Goal: Task Accomplishment & Management: Complete application form

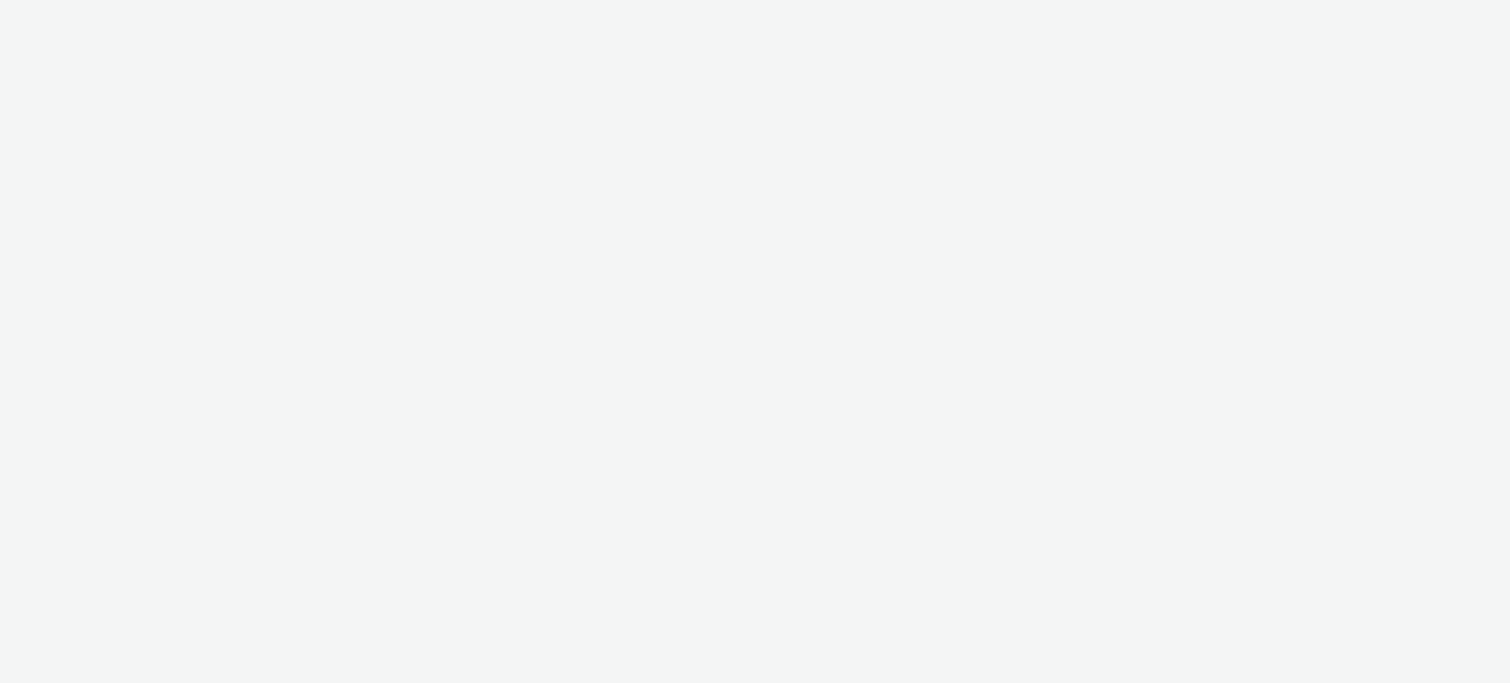
select select "11a7df10-284f-415c-b52a-427acf4c31ae"
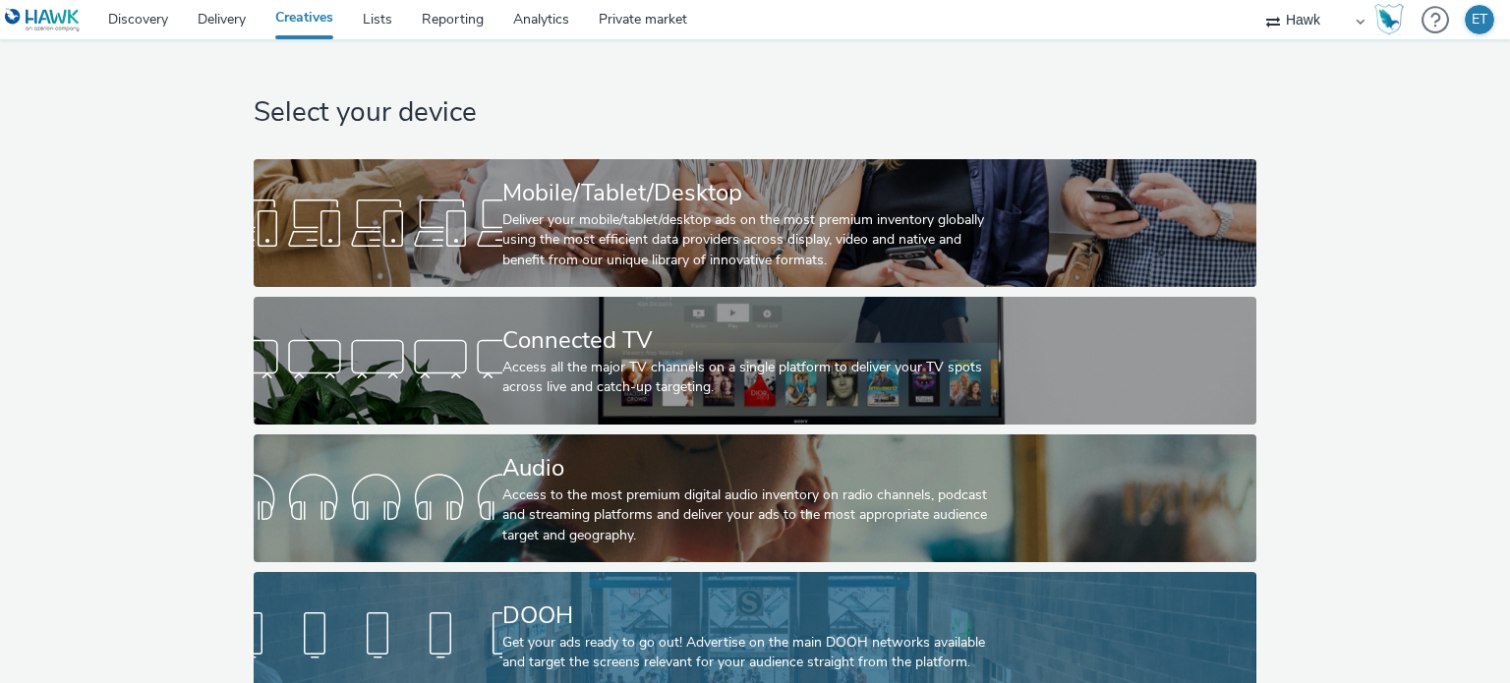
click at [615, 652] on div "Get your ads ready to go out! Advertise on the main DOOH networks available and…" at bounding box center [750, 653] width 497 height 40
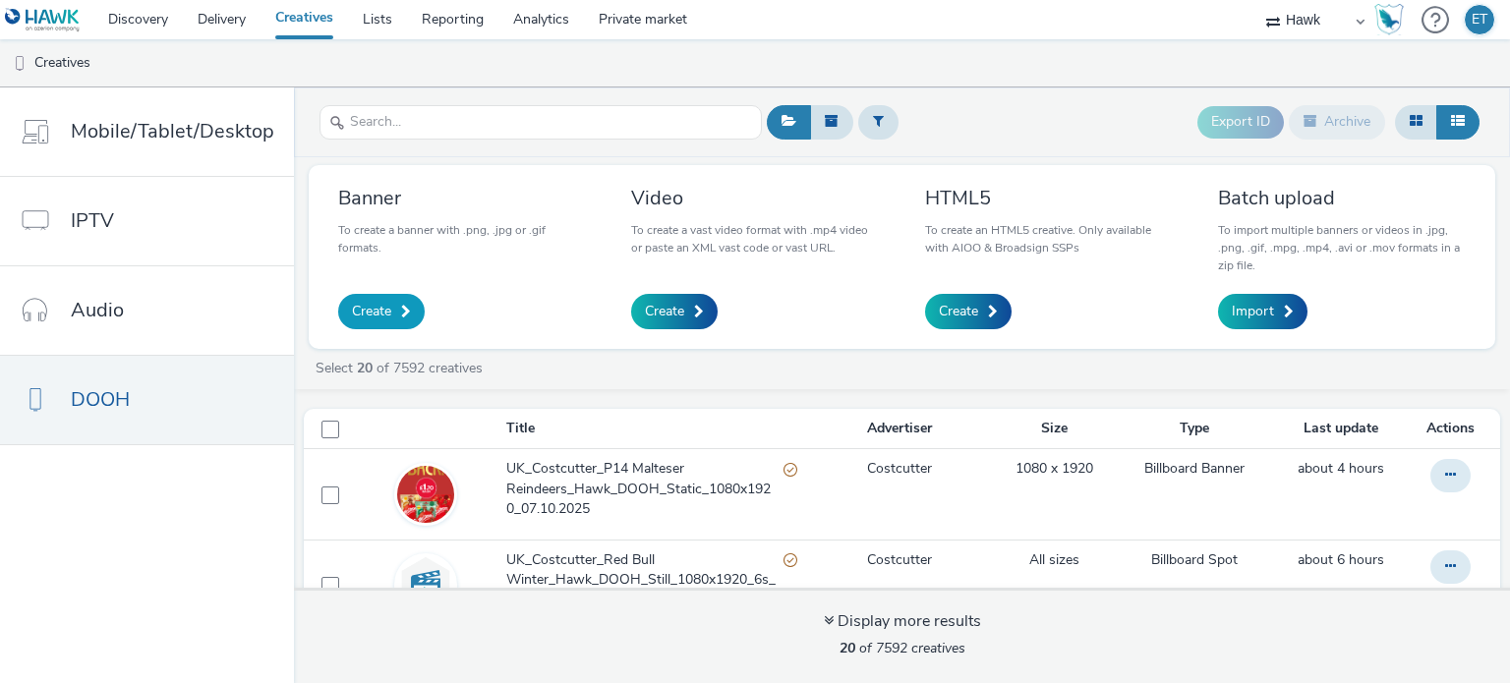
click at [373, 313] on span "Create" at bounding box center [371, 312] width 39 height 20
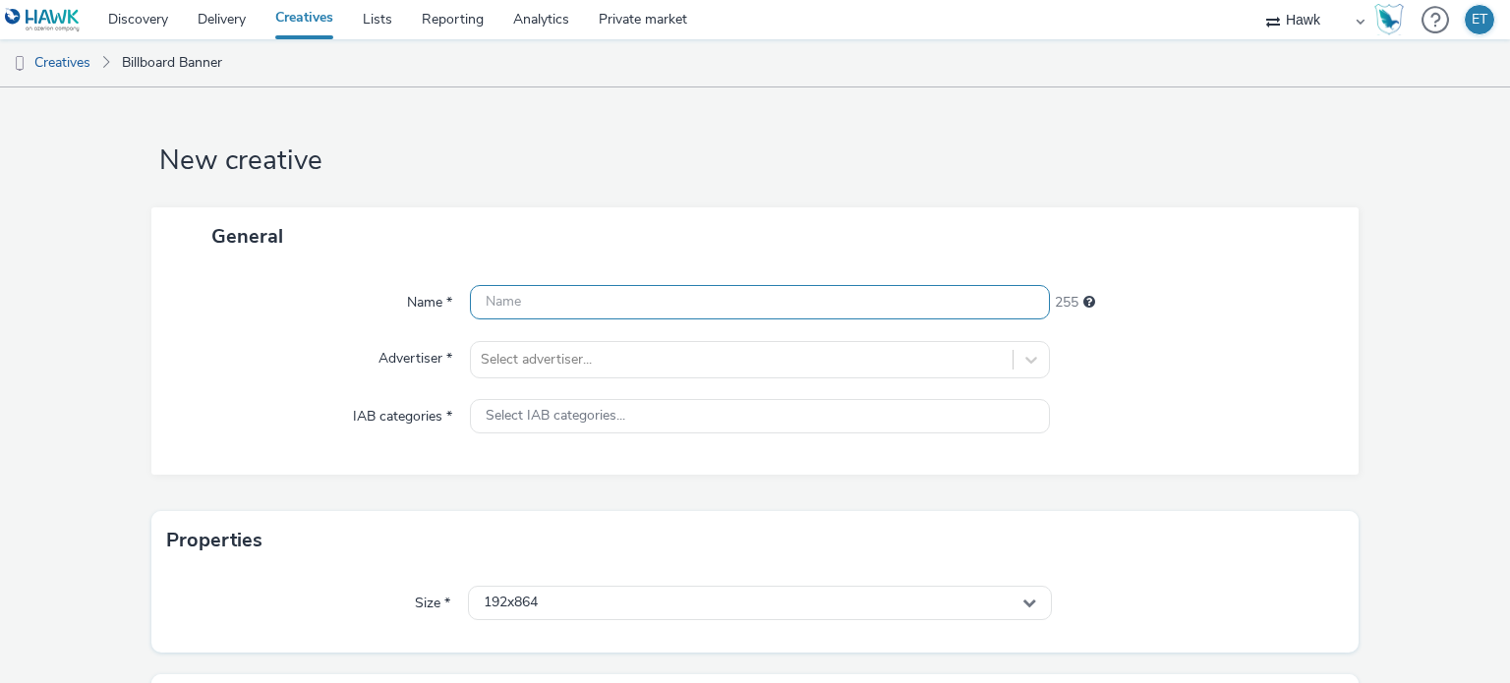
click at [565, 291] on input "text" at bounding box center [759, 302] width 579 height 34
paste input "UK_Bellway Homes Cavendish Grove_Hawk_DOOH_30/09/2025_1216x320"
drag, startPoint x: 708, startPoint y: 297, endPoint x: 607, endPoint y: 306, distance: 100.6
click at [607, 306] on input "UK_Bellway Homes Cavendish Grove_Hawk_DOOH_30/09/2025_1216x320" at bounding box center [759, 302] width 579 height 34
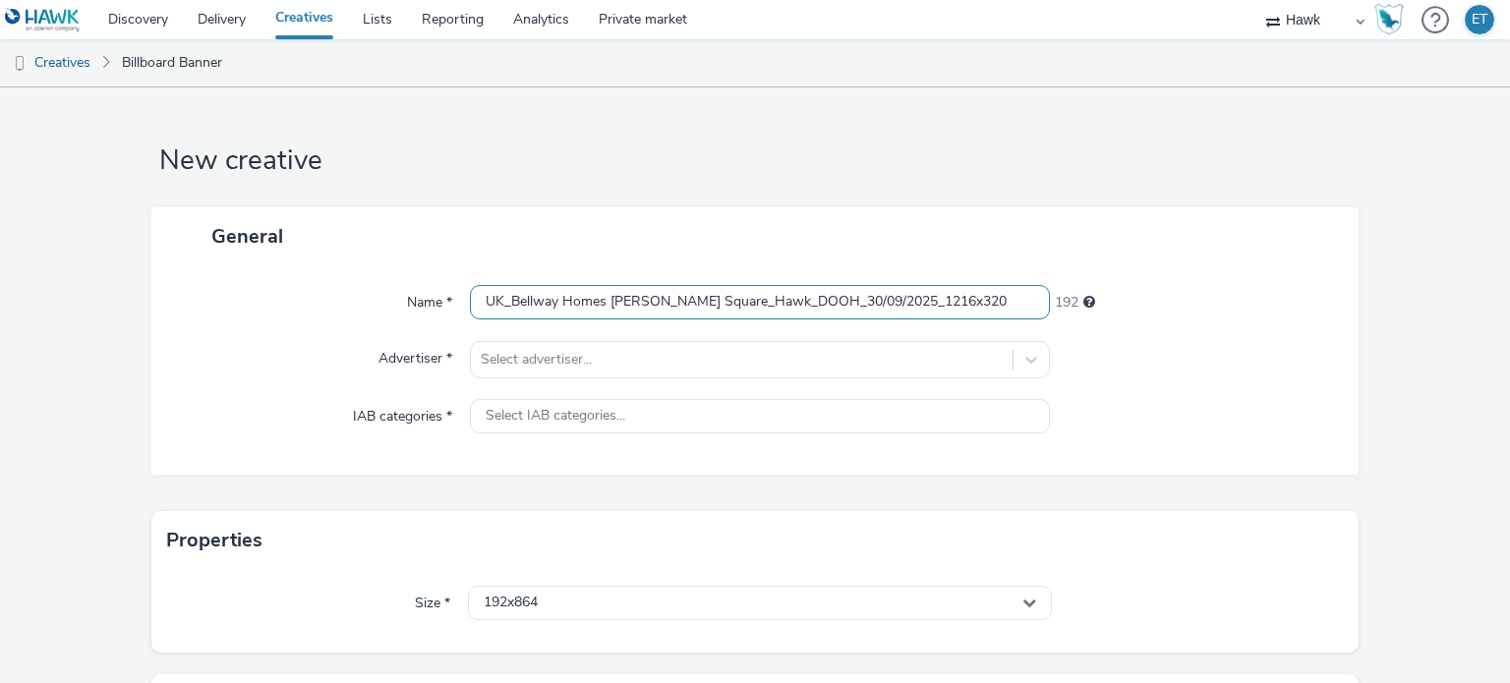
drag, startPoint x: 824, startPoint y: 295, endPoint x: 809, endPoint y: 311, distance: 21.6
click at [809, 311] on input "UK_Bellway Homes Elizabeth Square_Hawk_DOOH_30/09/2025_1216x320" at bounding box center [759, 302] width 579 height 34
click at [970, 303] on input "UK_Bellway Homes Elizabeth Square_Hawk_DOOH_07/10/2025_1216x320" at bounding box center [759, 302] width 579 height 34
drag, startPoint x: 972, startPoint y: 298, endPoint x: 892, endPoint y: 293, distance: 79.8
click at [892, 293] on input "UK_Bellway Homes Elizabeth Square_Hawk_DOOH_07/10/2025_1216x320" at bounding box center [759, 302] width 579 height 34
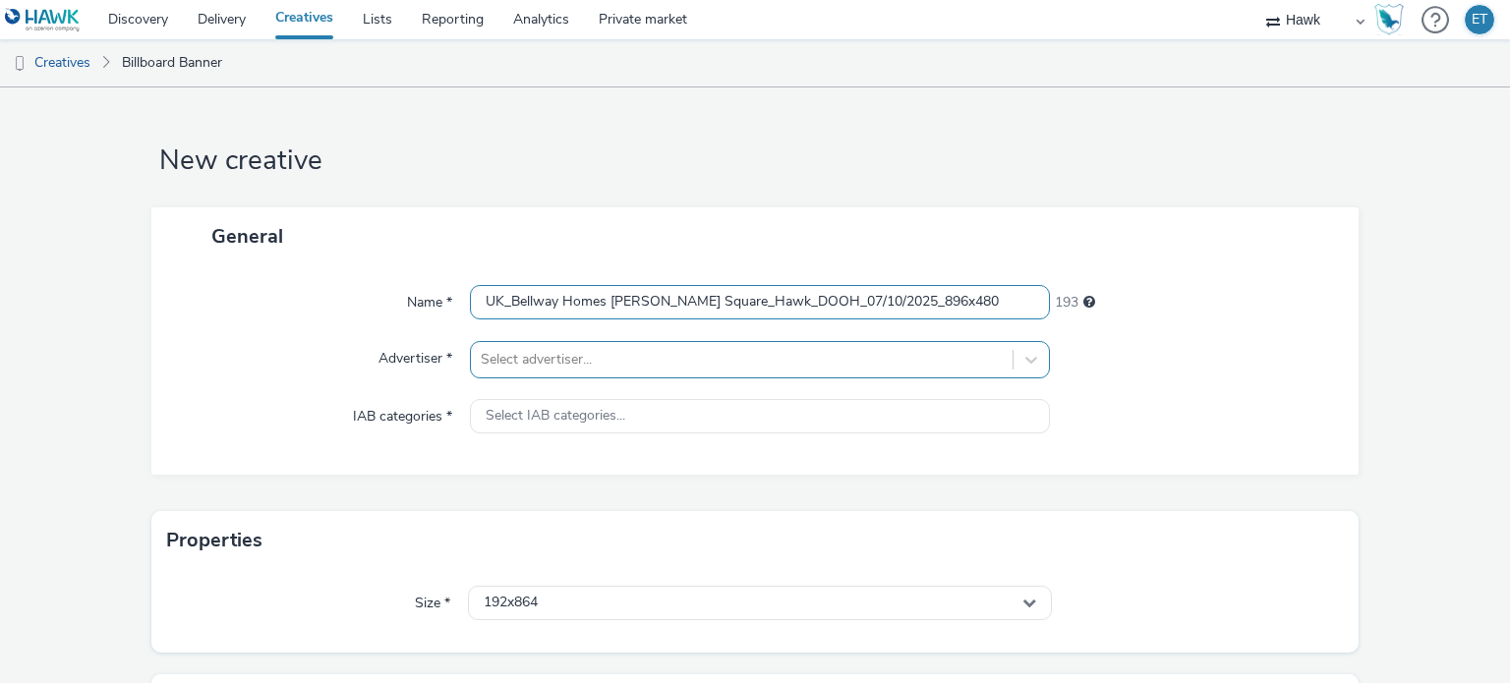
type input "UK_Bellway Homes [PERSON_NAME] Square_Hawk_DOOH_07/10/2025_896x480"
click at [896, 357] on div "Select advertiser..." at bounding box center [759, 359] width 579 height 37
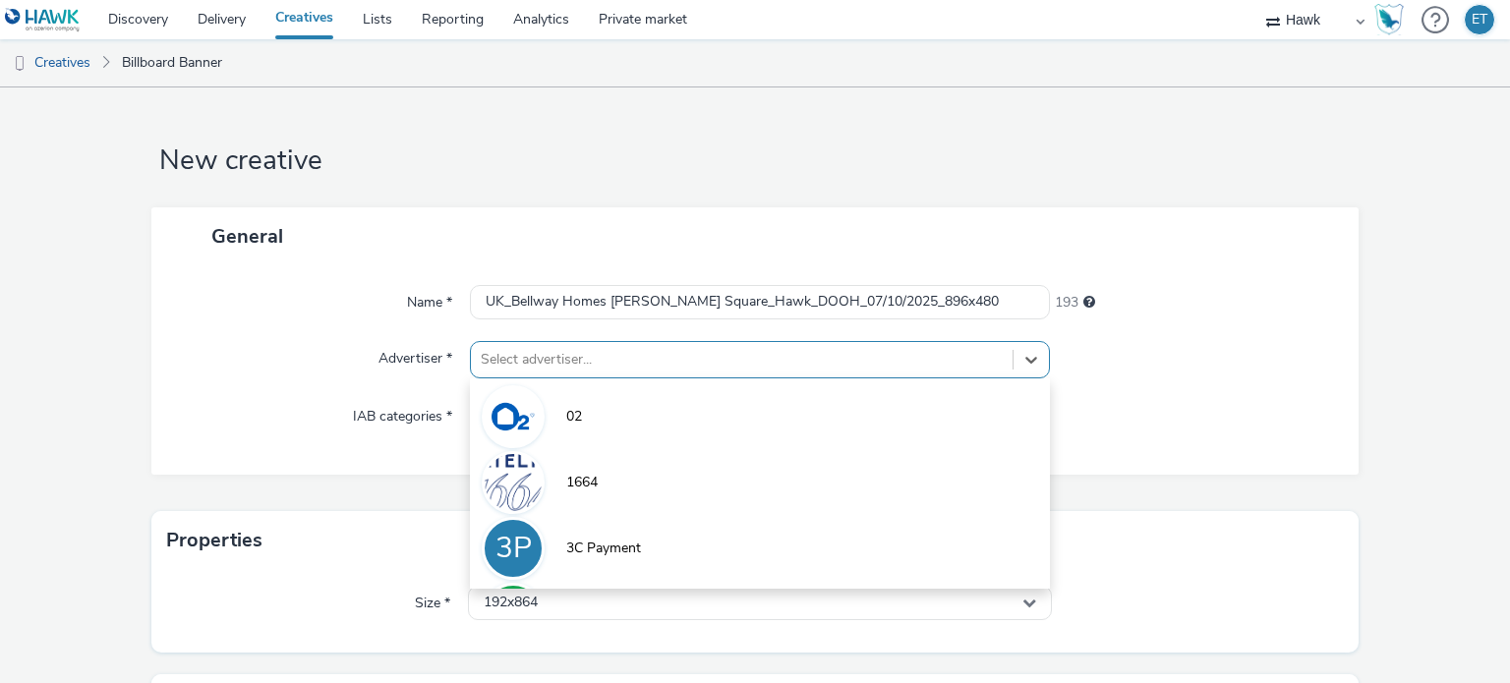
scroll to position [86, 0]
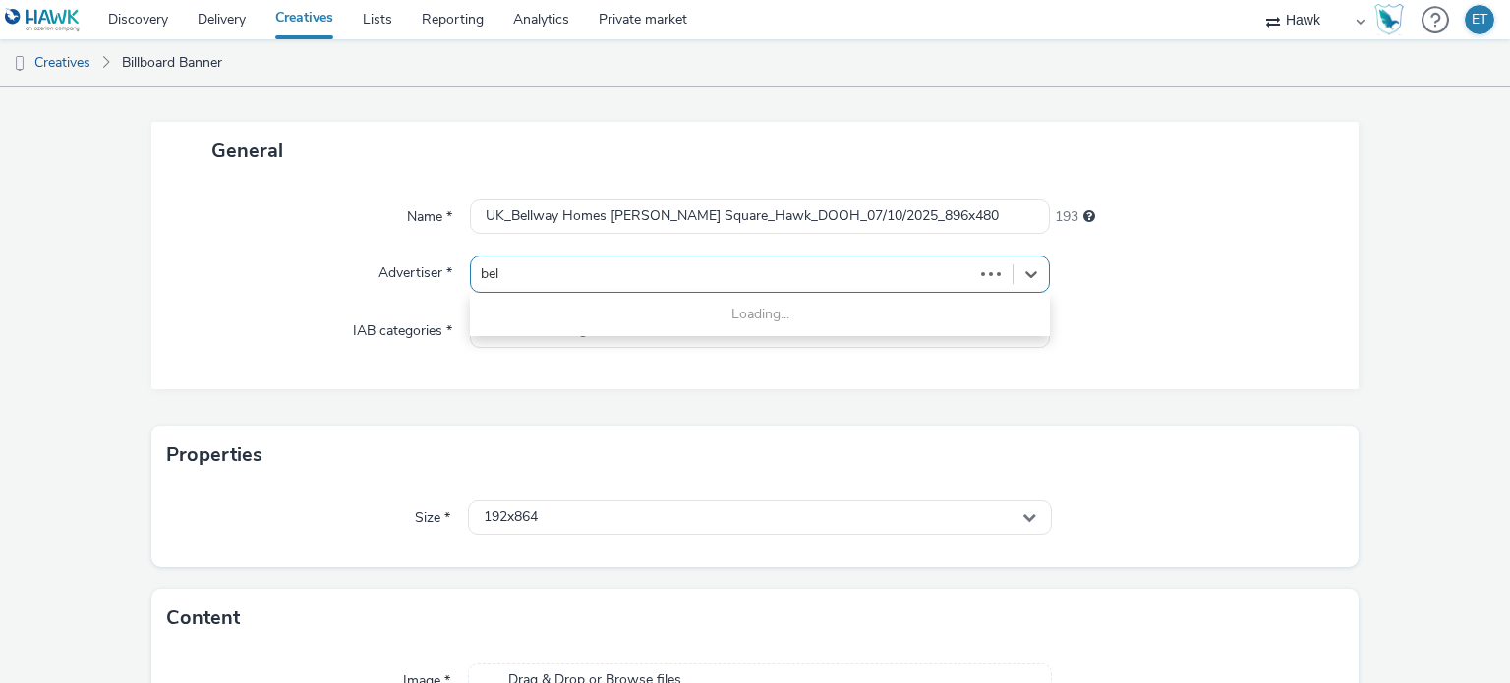
type input "bell"
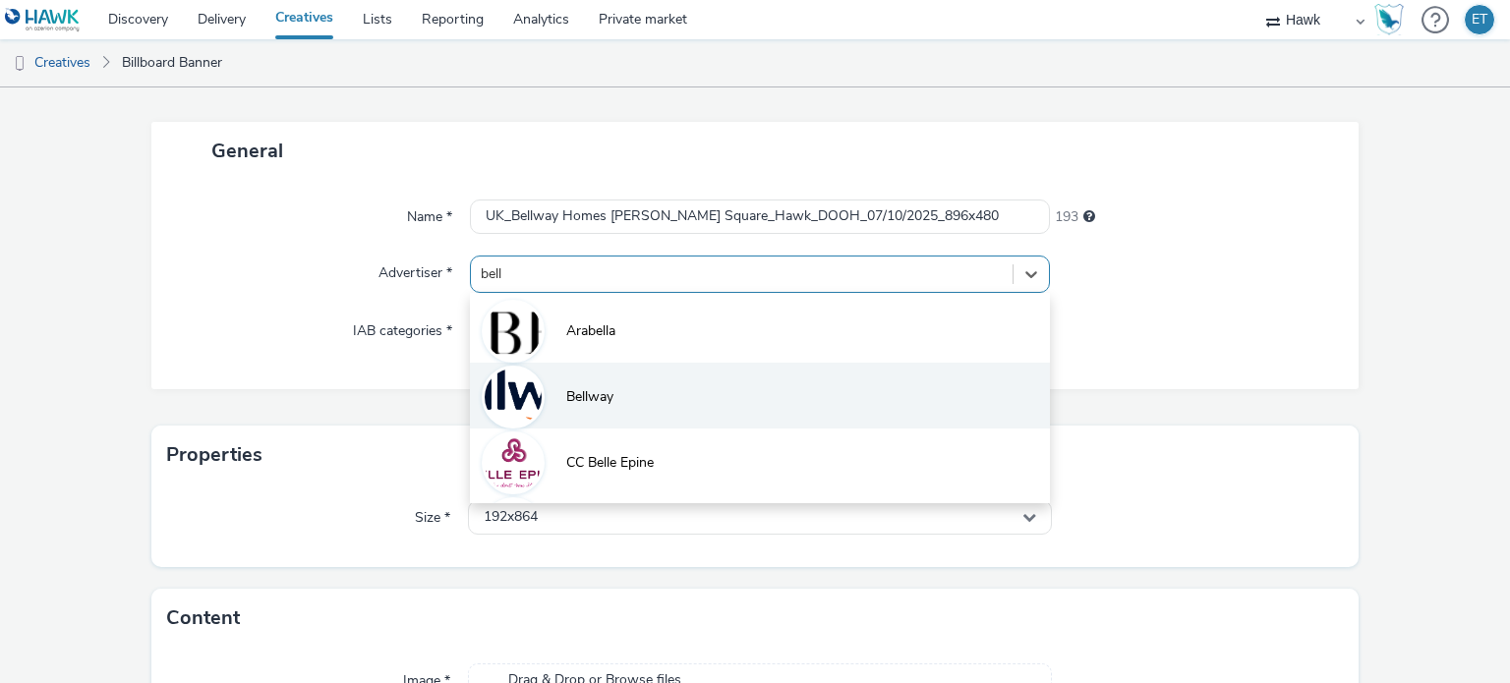
click at [931, 400] on li "Bellway" at bounding box center [759, 396] width 579 height 66
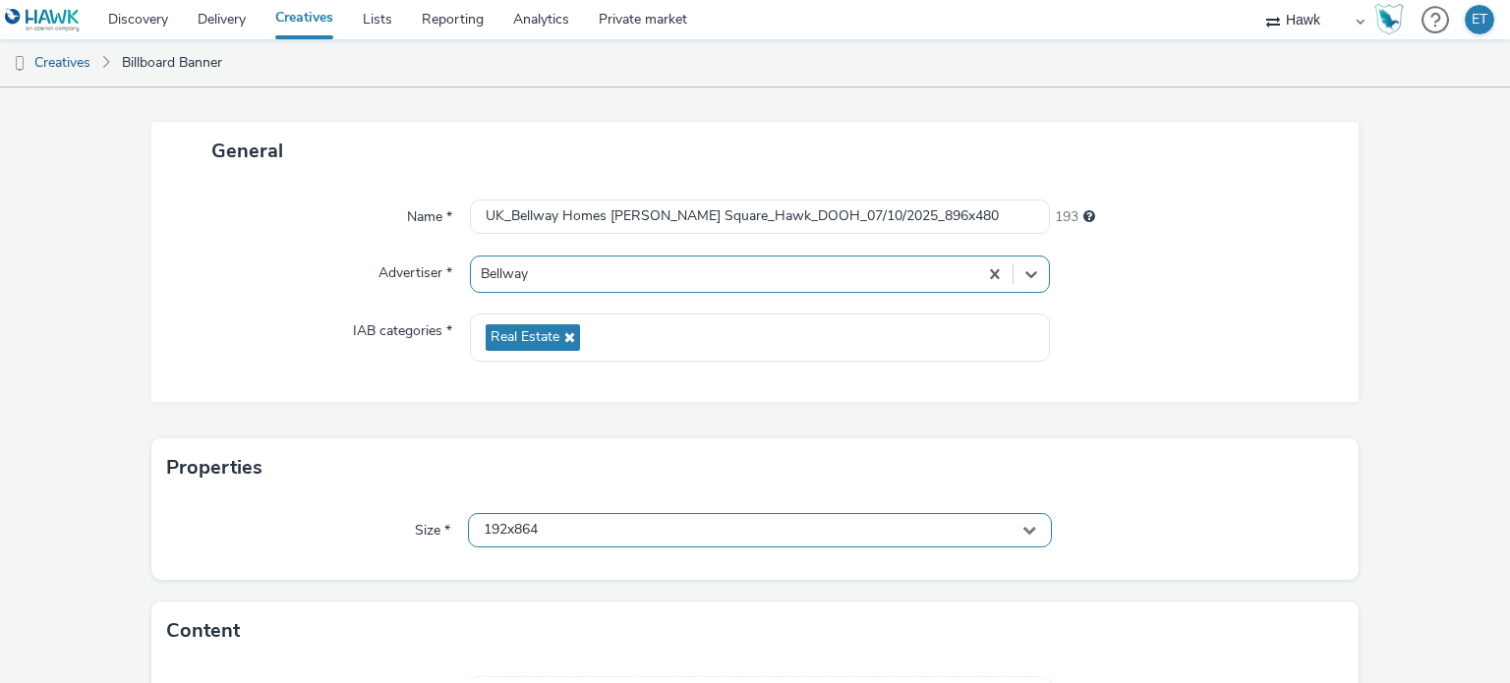
click at [549, 517] on div "192x864" at bounding box center [759, 530] width 583 height 34
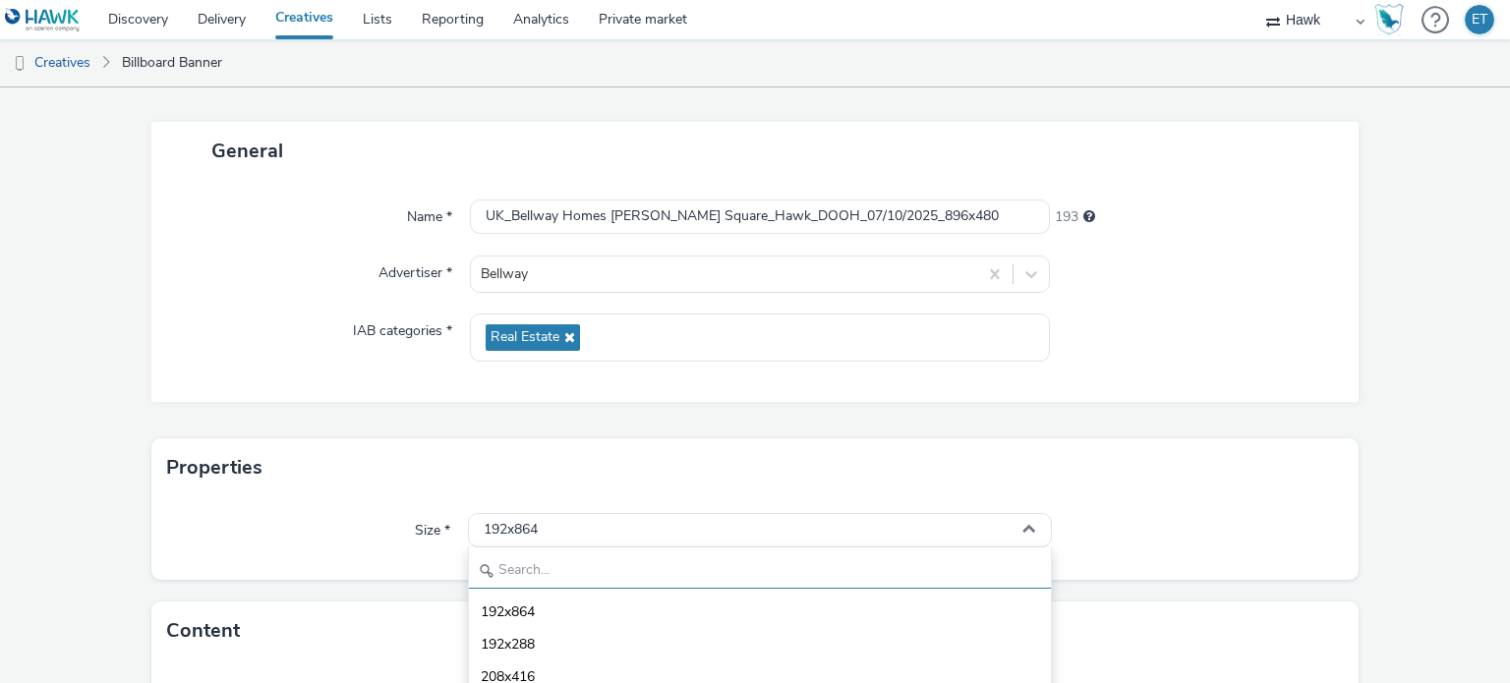
click at [565, 570] on input "text" at bounding box center [759, 571] width 581 height 34
type input "896"
click at [569, 674] on li "896x480" at bounding box center [759, 676] width 581 height 32
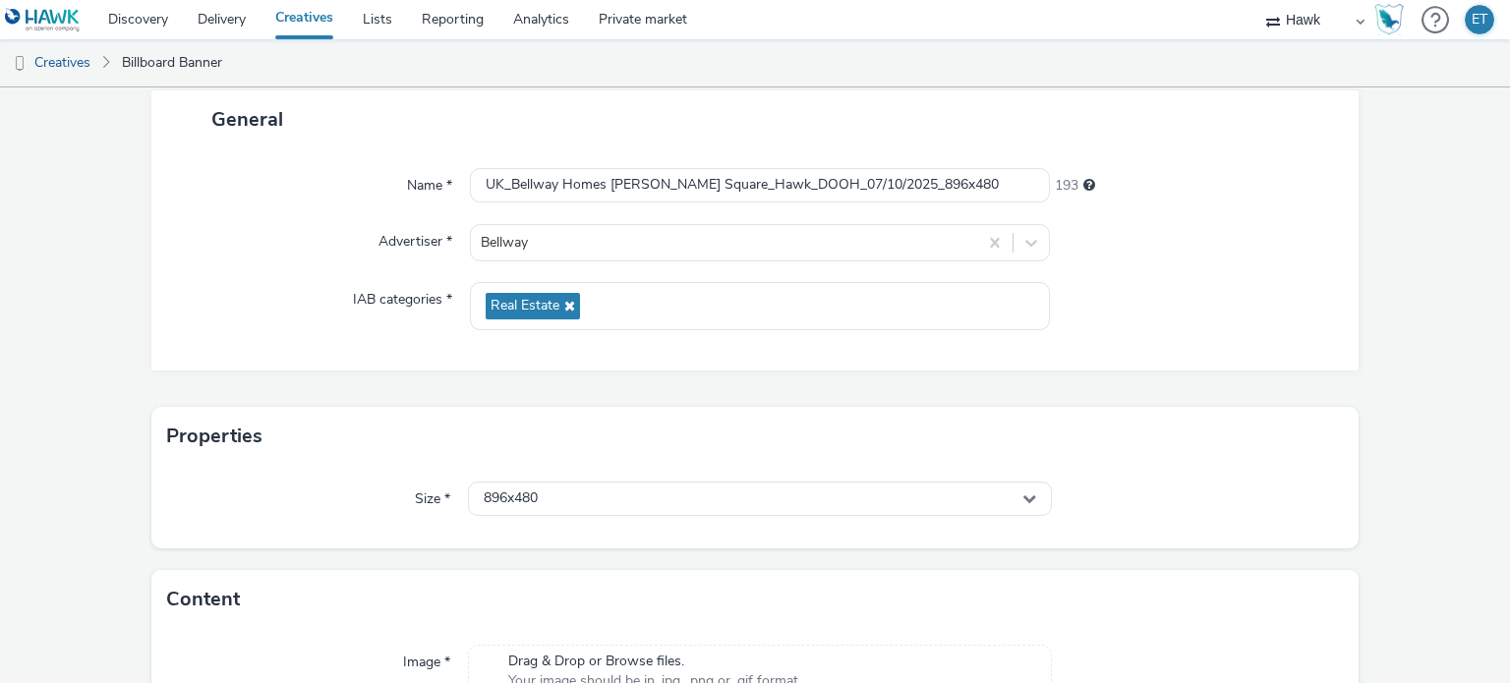
scroll to position [0, 0]
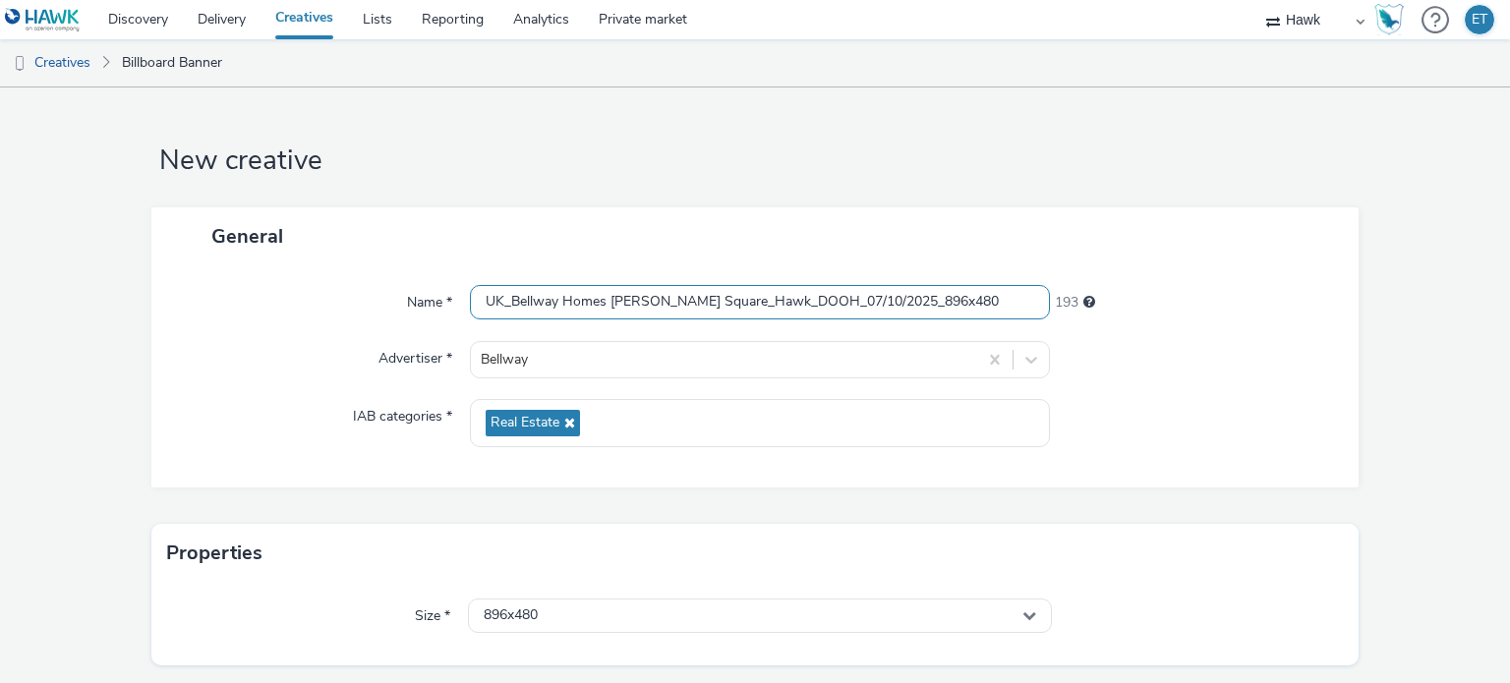
click at [860, 297] on input "UK_Bellway Homes [PERSON_NAME] Square_Hawk_DOOH_07/10/2025_896x480" at bounding box center [759, 302] width 579 height 34
click at [794, 302] on input "UK_Bellway Homes [PERSON_NAME] Square_Hawk_DOOH_07/10/2025_896x480" at bounding box center [759, 302] width 579 height 34
click at [794, 301] on input "UK_Bellway Homes [PERSON_NAME] Square_Hawk_DOOH_07/10/2025_896x480" at bounding box center [759, 302] width 579 height 34
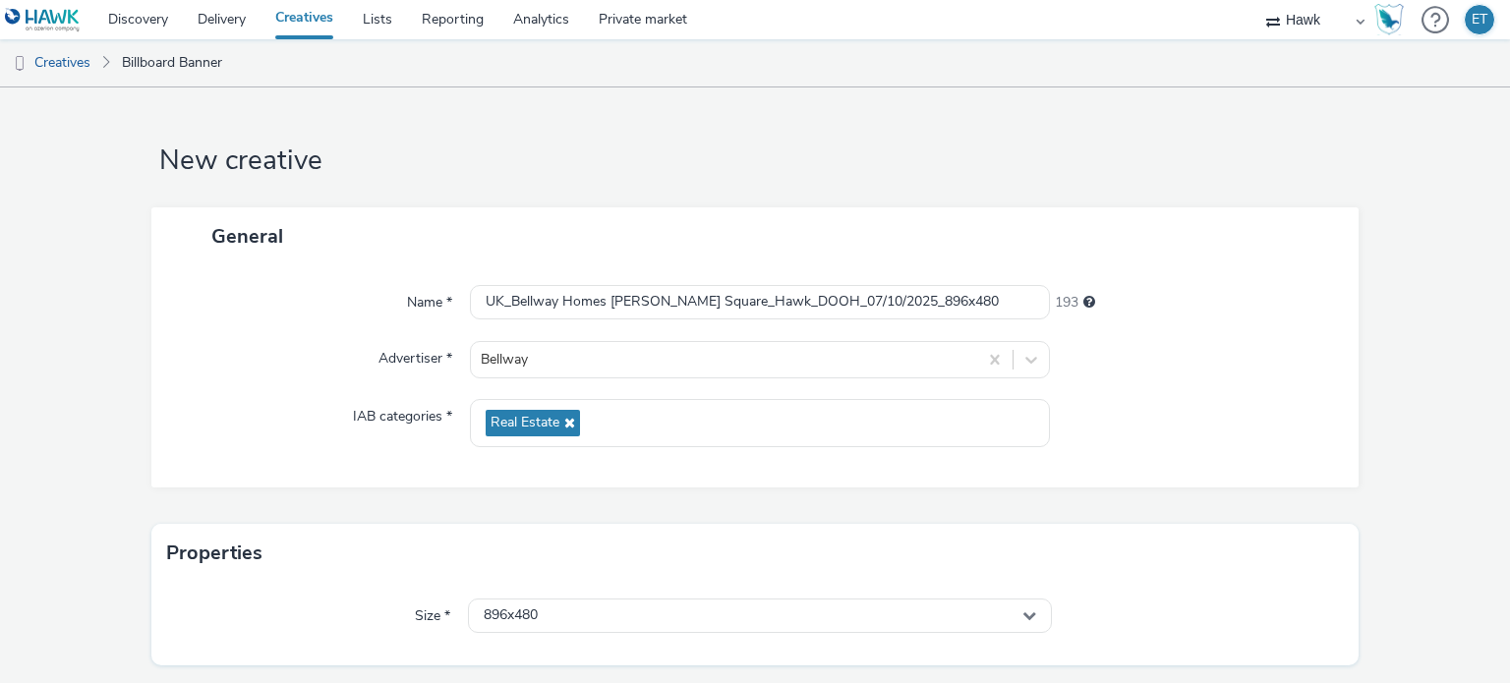
click at [1404, 329] on form "New creative General Name * UK_Bellway Homes Elizabeth Square_Hawk_DOOH_07/10/2…" at bounding box center [755, 517] width 1510 height 860
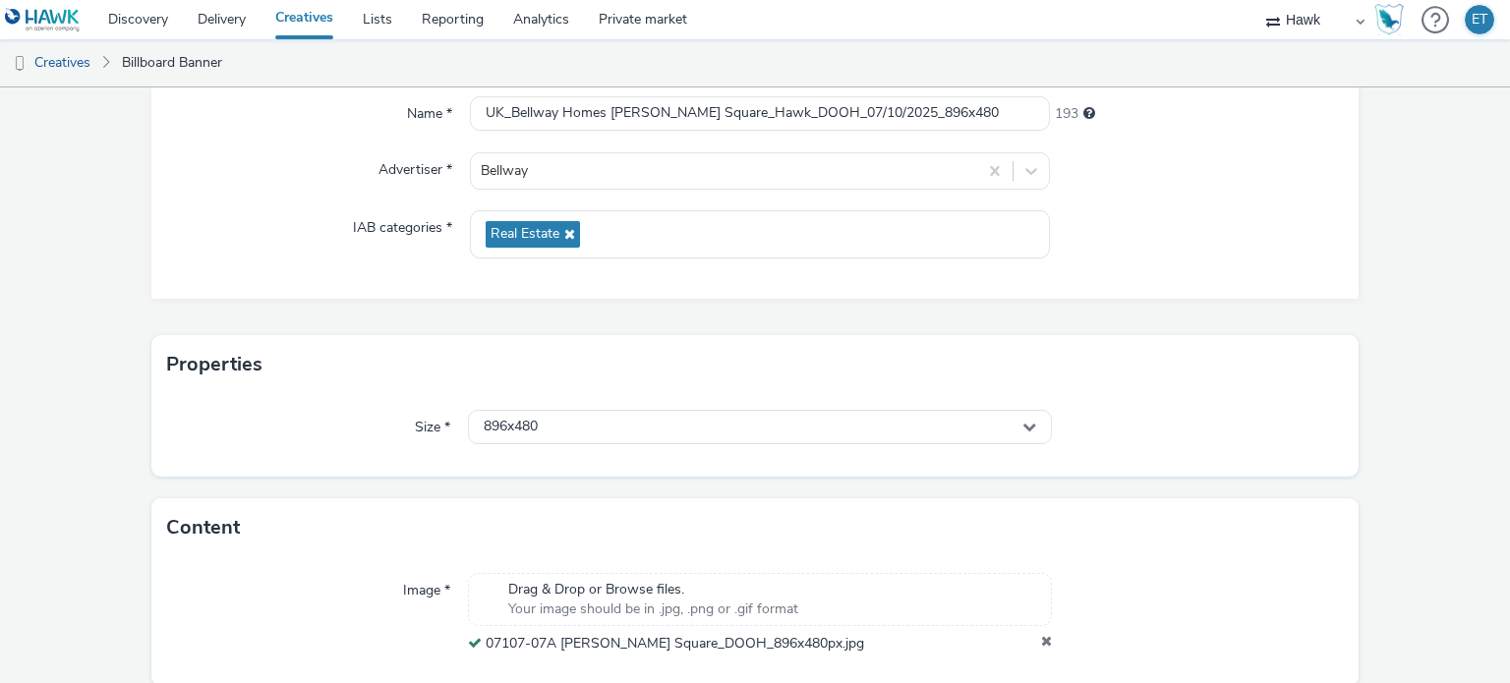
scroll to position [262, 0]
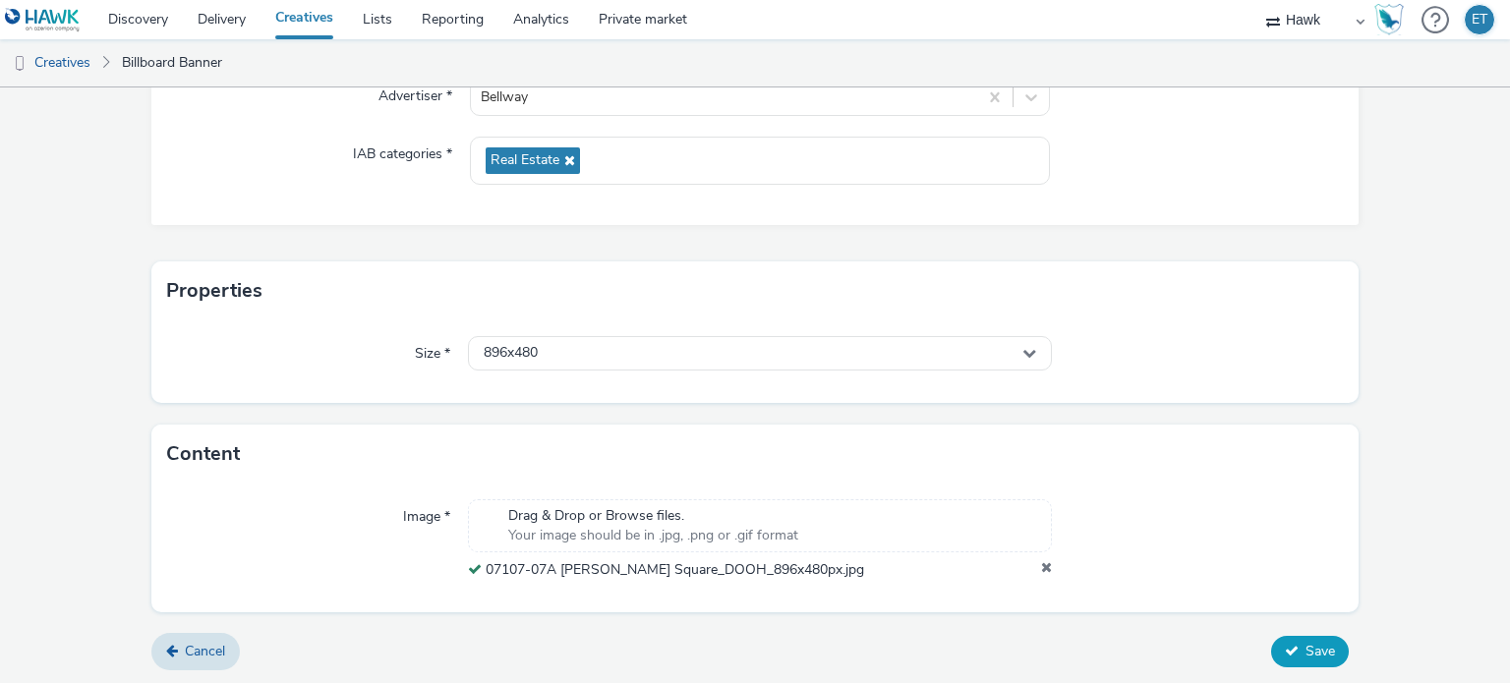
click at [1306, 647] on span "Save" at bounding box center [1319, 651] width 29 height 19
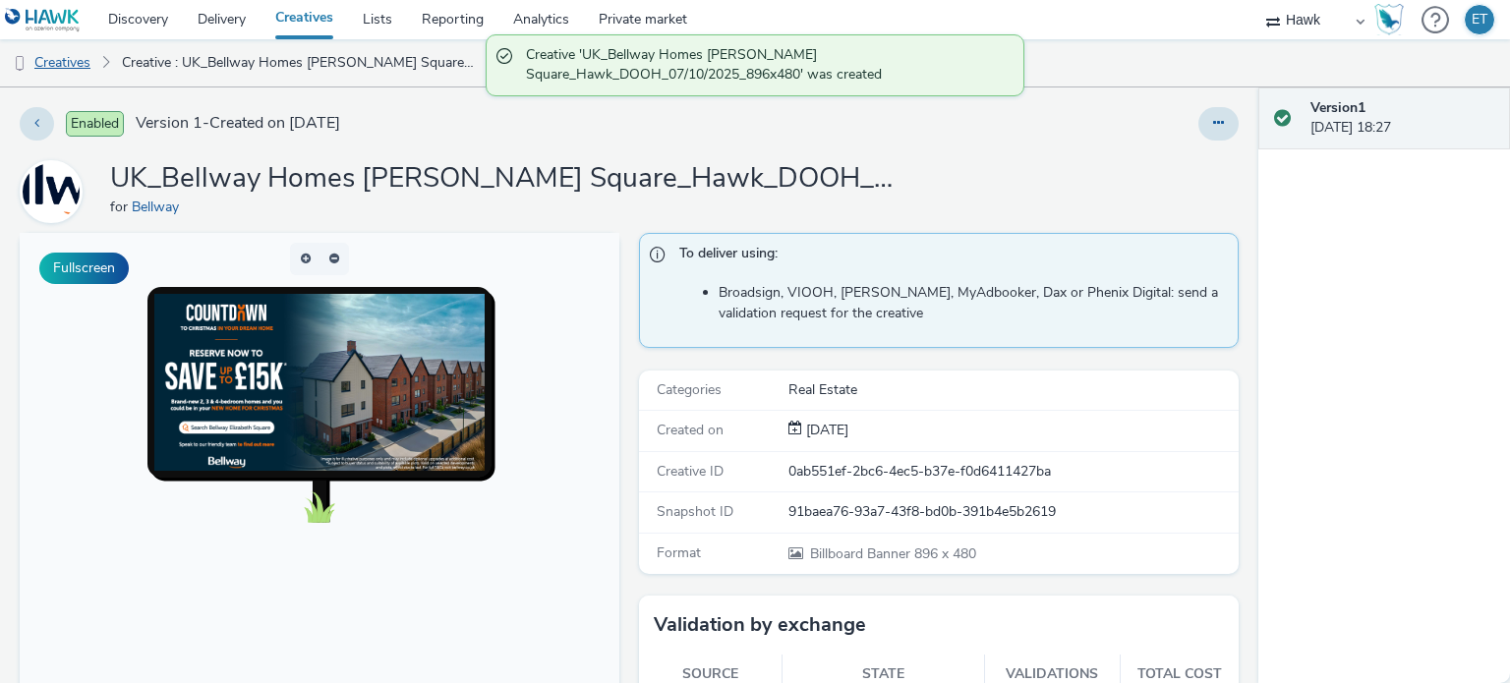
click at [75, 60] on link "Creatives" at bounding box center [50, 62] width 100 height 47
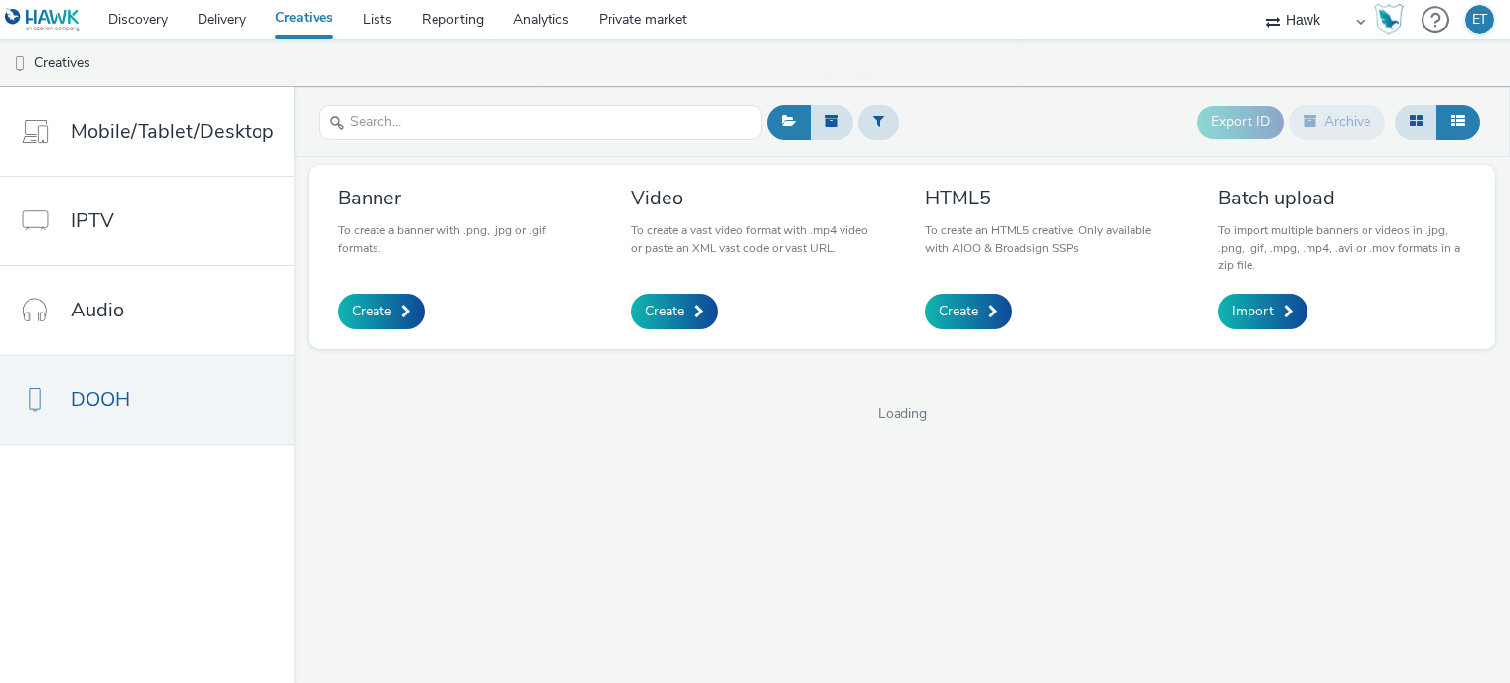
click at [371, 291] on div "Banner To create a banner with .png, .jpg or .gif formats. Create" at bounding box center [462, 257] width 248 height 144
click at [373, 297] on link "Create" at bounding box center [381, 311] width 86 height 35
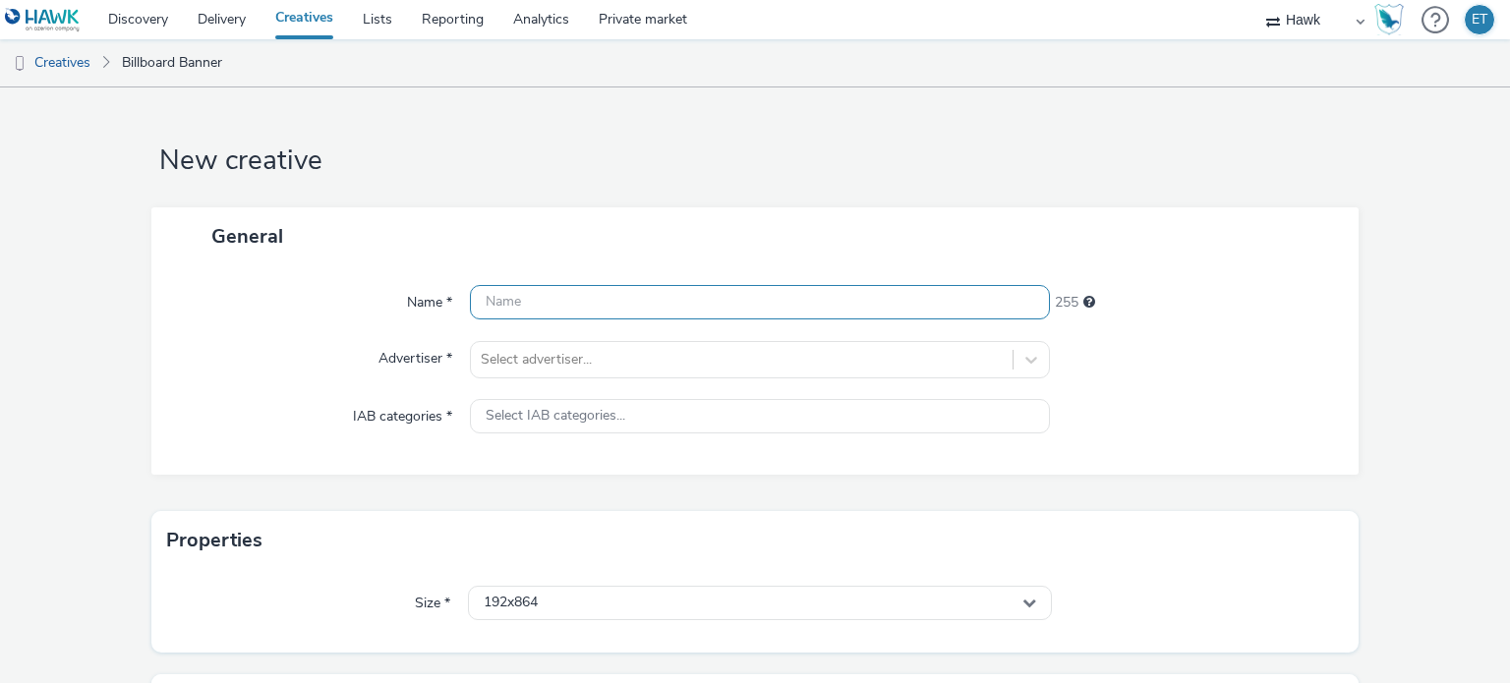
click at [608, 306] on input "text" at bounding box center [759, 302] width 579 height 34
paste input "UK_Bellway Homes [PERSON_NAME] Square_Hawk_DOOH_07/10/2025_896x480"
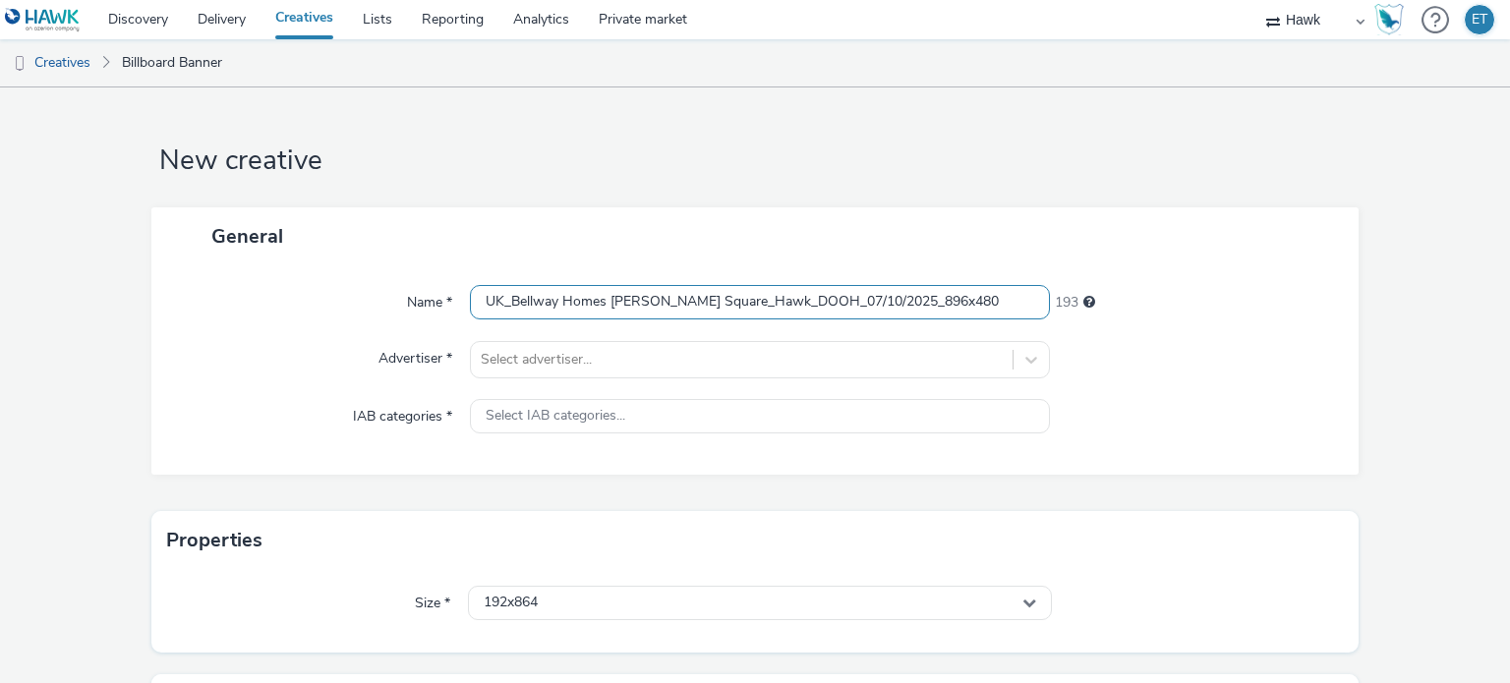
drag, startPoint x: 948, startPoint y: 297, endPoint x: 889, endPoint y: 301, distance: 59.1
click at [889, 301] on input "UK_Bellway Homes [PERSON_NAME] Square_Hawk_DOOH_07/10/2025_896x480" at bounding box center [759, 302] width 579 height 34
type input "UK_Bellway Homes [PERSON_NAME] Square_Hawk_DOOH_07/10/2025_1080x1920"
click at [511, 353] on div "Select advertiser..." at bounding box center [759, 359] width 579 height 37
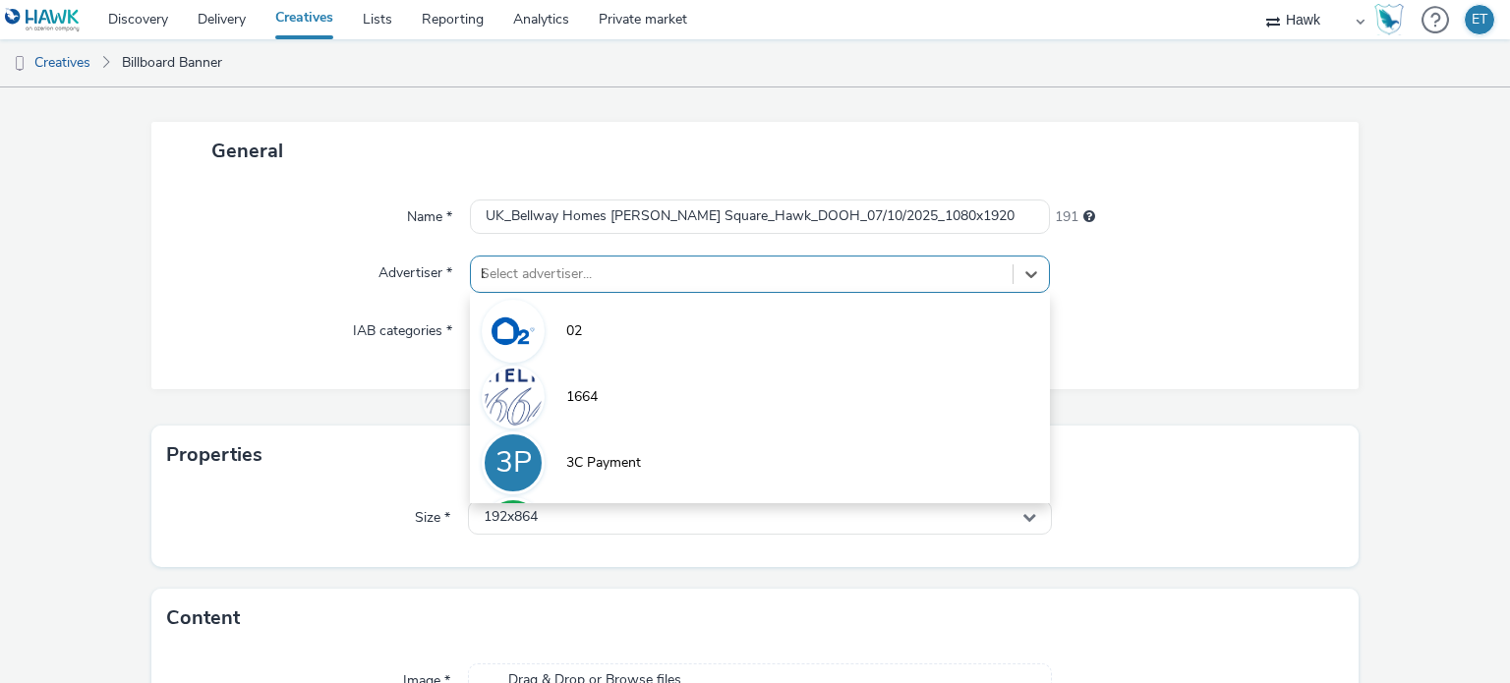
scroll to position [86, 0]
type input "bell"
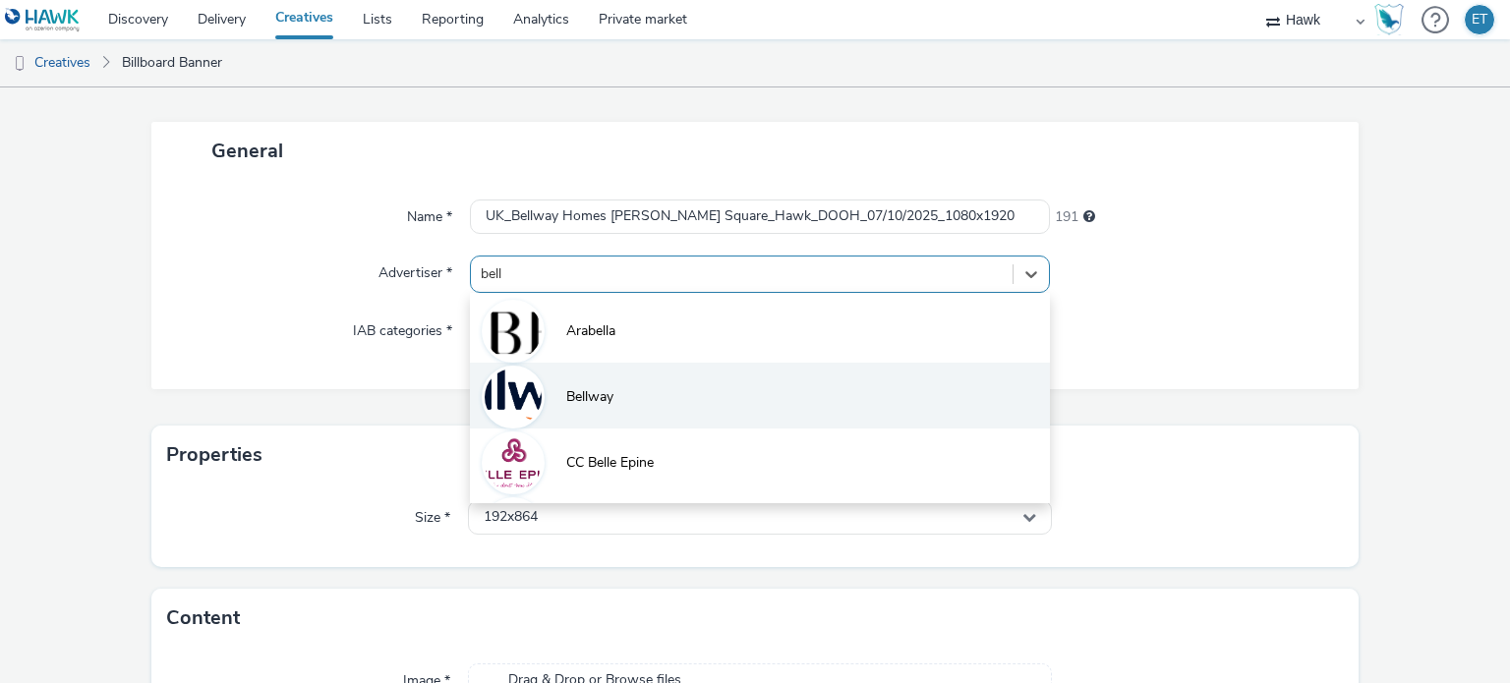
click at [578, 388] on span "Bellway" at bounding box center [589, 397] width 47 height 20
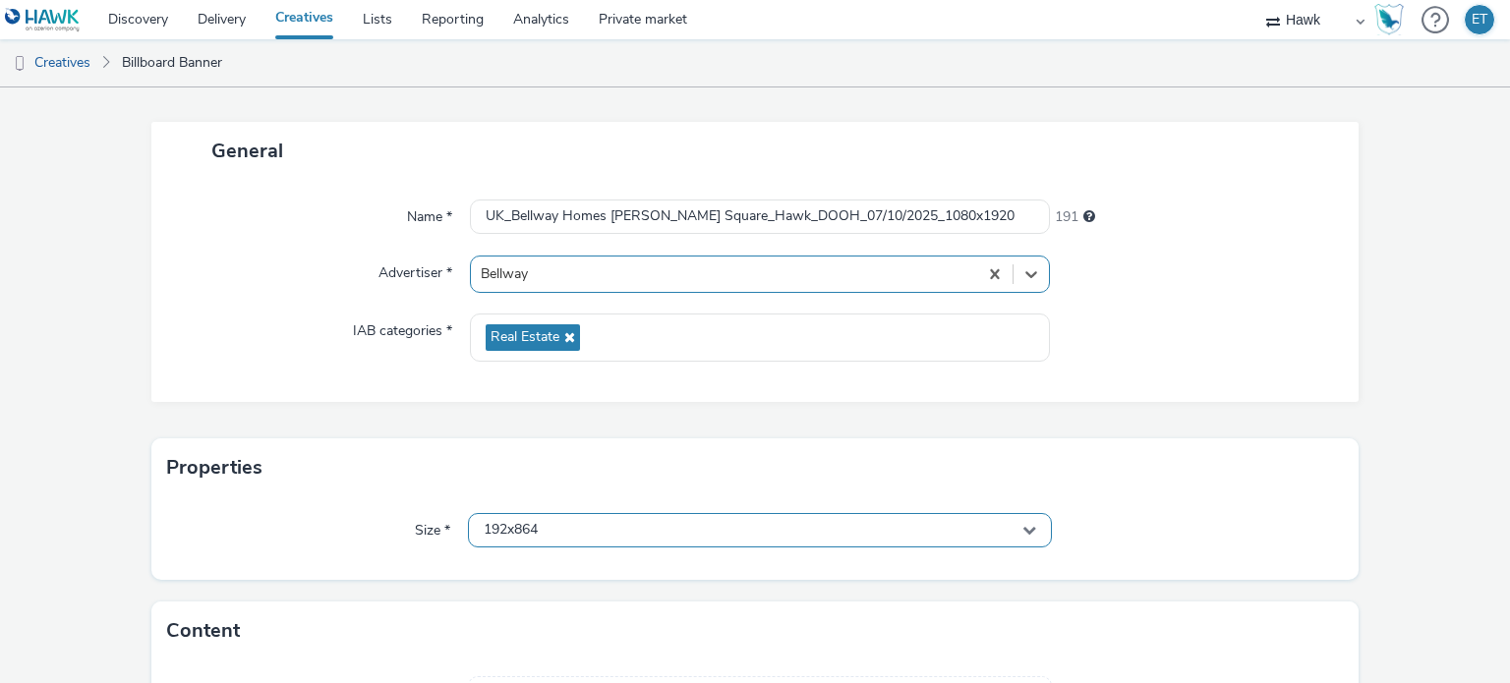
click at [574, 533] on div "192x864" at bounding box center [759, 530] width 583 height 34
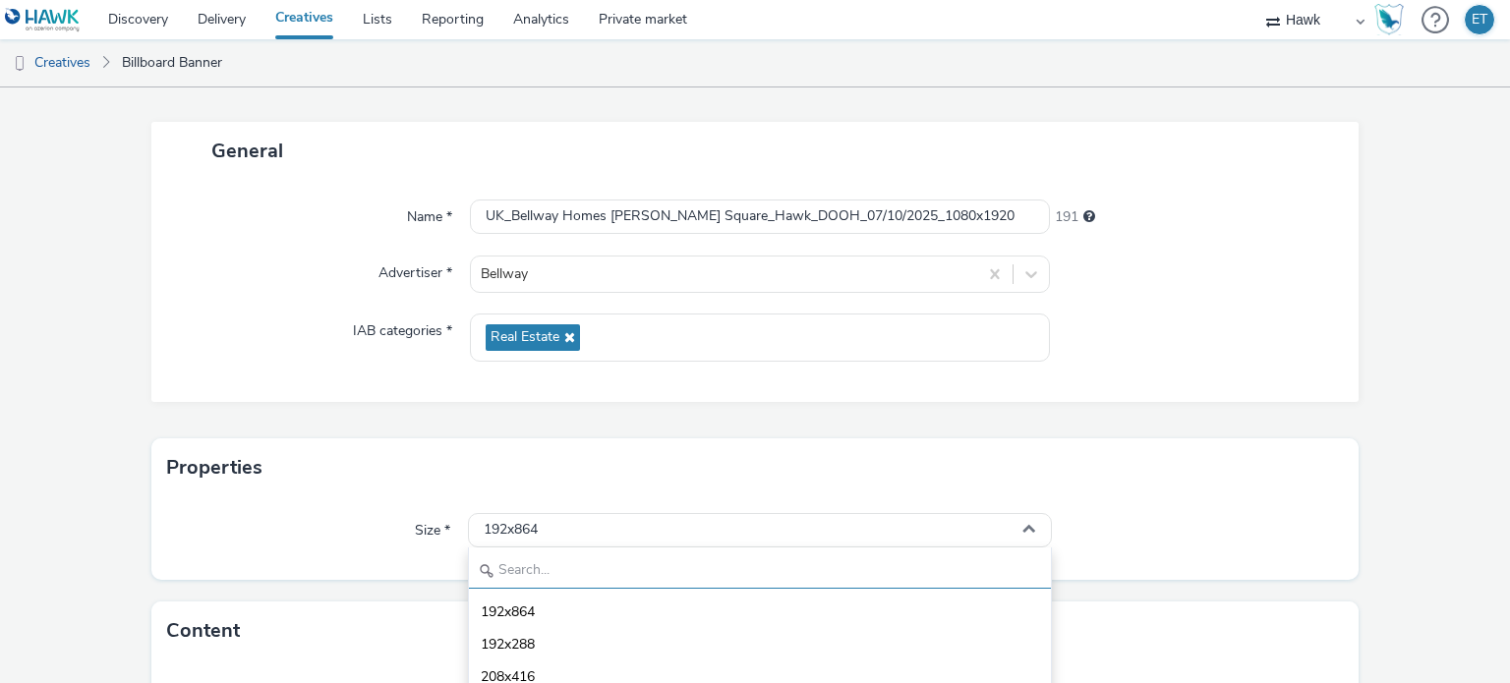
click at [568, 563] on input "text" at bounding box center [759, 571] width 581 height 34
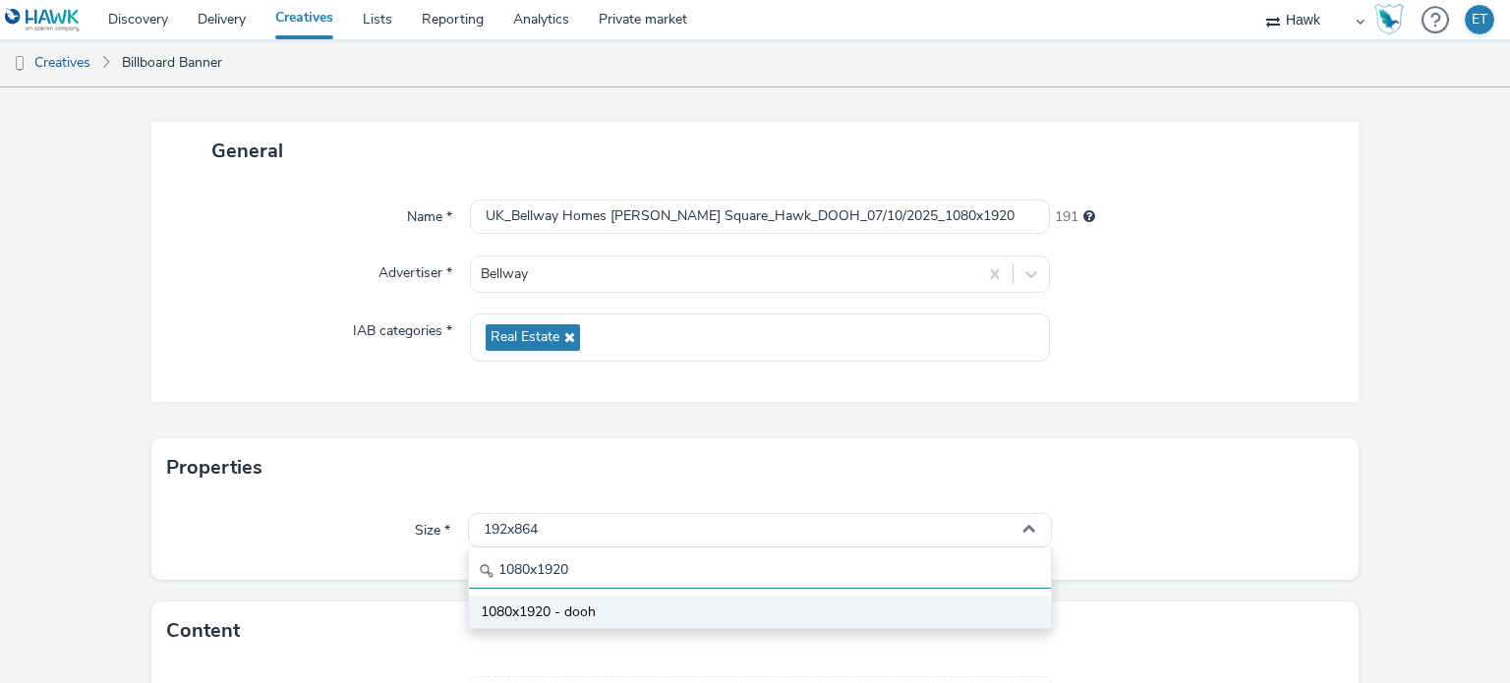
type input "1080x1920"
click at [576, 615] on span "1080x1920 - dooh" at bounding box center [538, 612] width 115 height 20
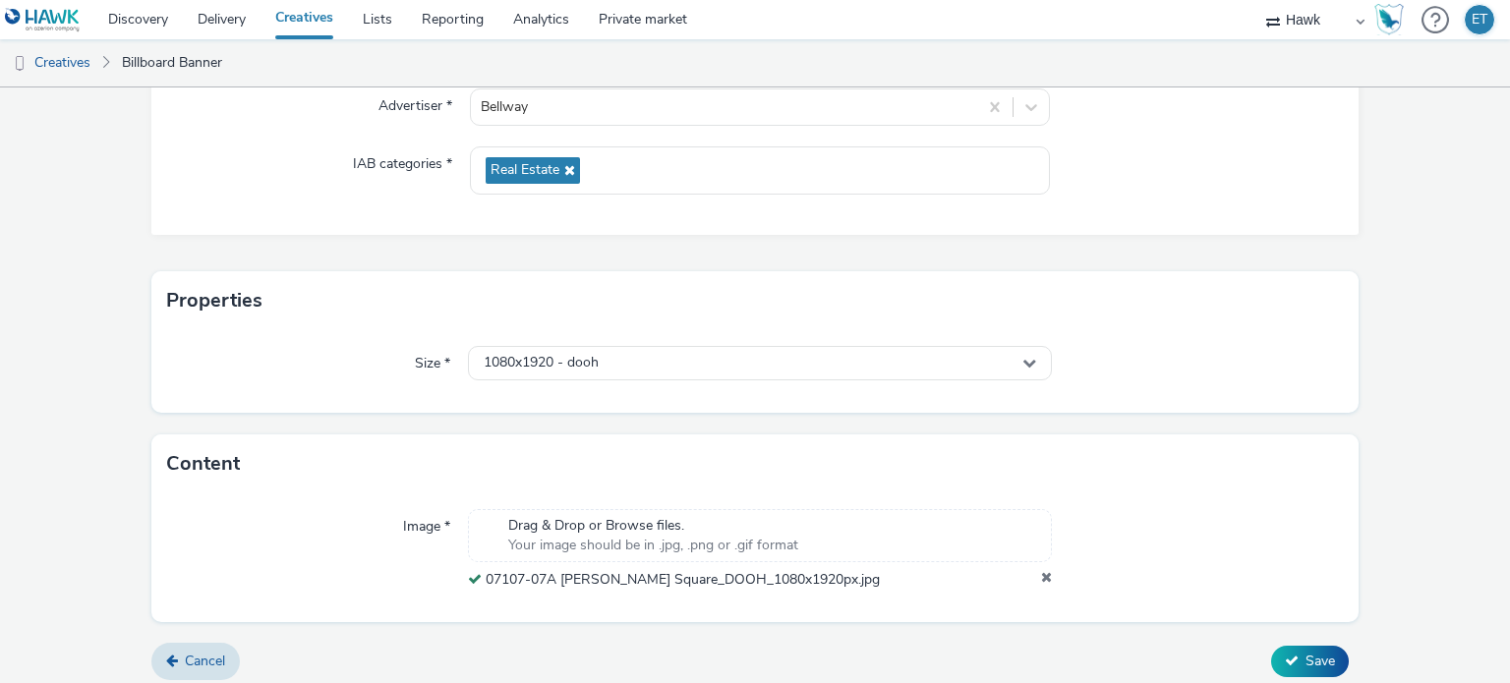
scroll to position [262, 0]
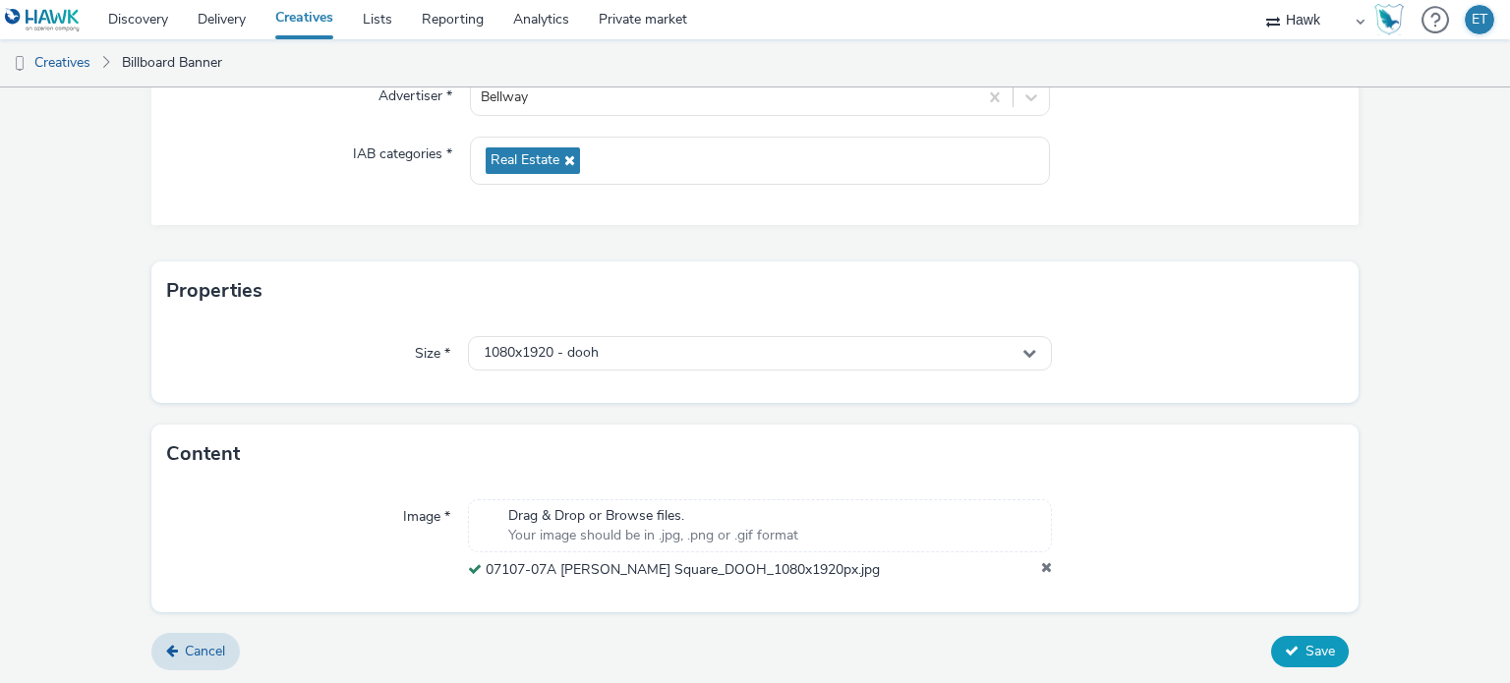
click at [1305, 654] on span "Save" at bounding box center [1319, 651] width 29 height 19
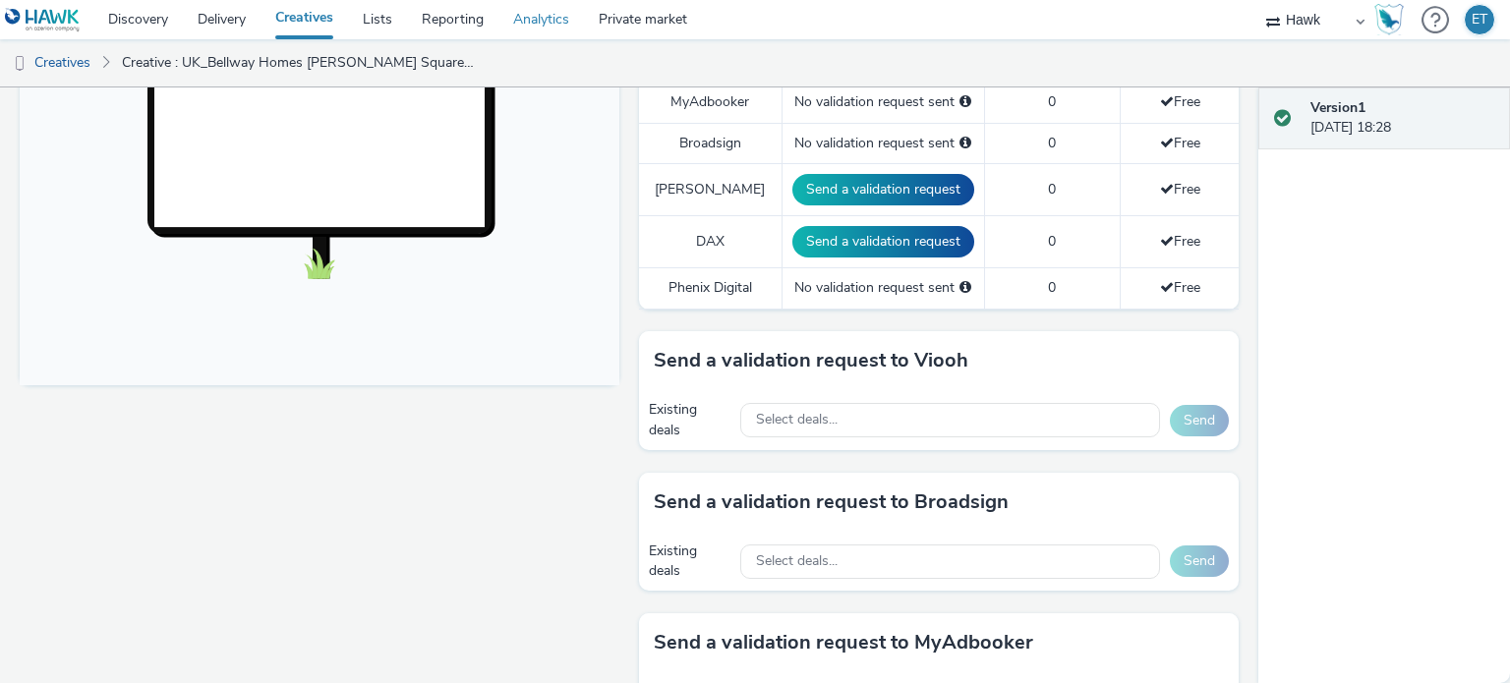
scroll to position [688, 0]
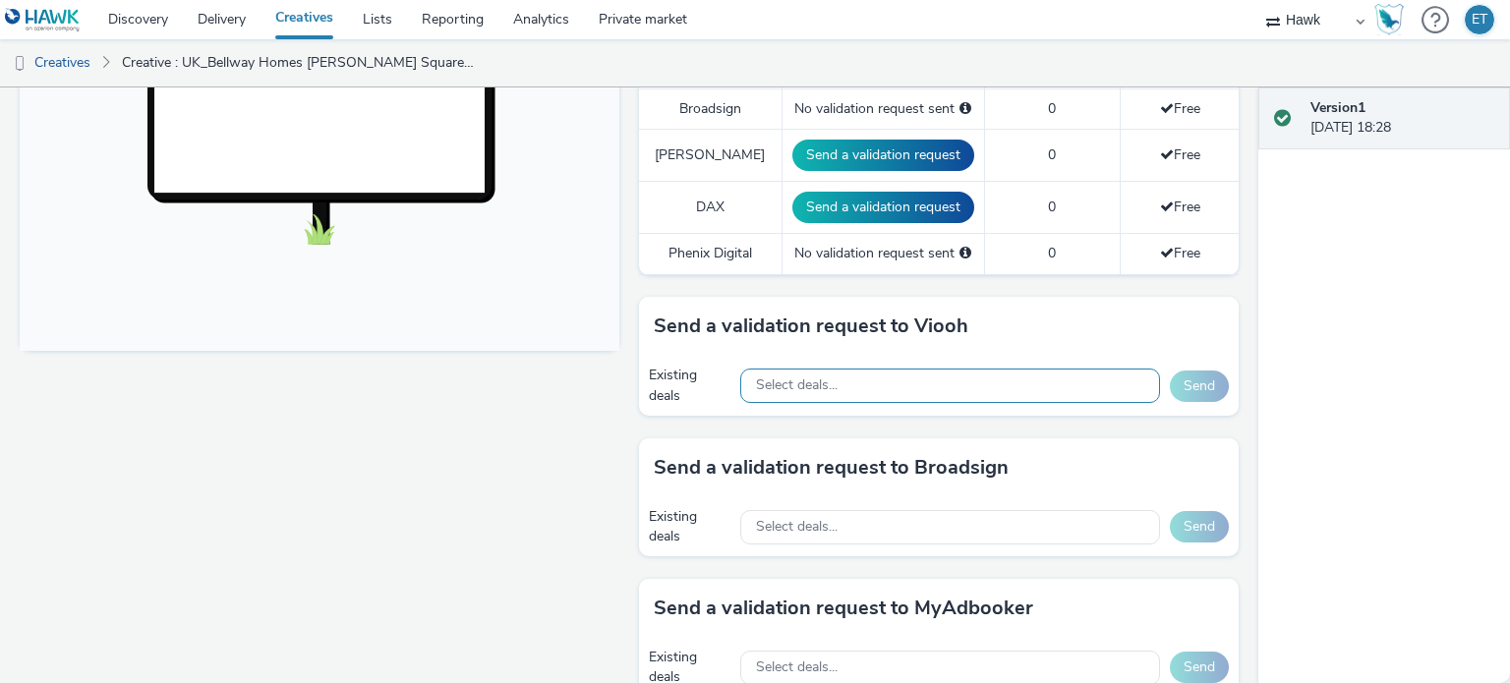
click at [801, 390] on div "Select deals..." at bounding box center [950, 386] width 420 height 34
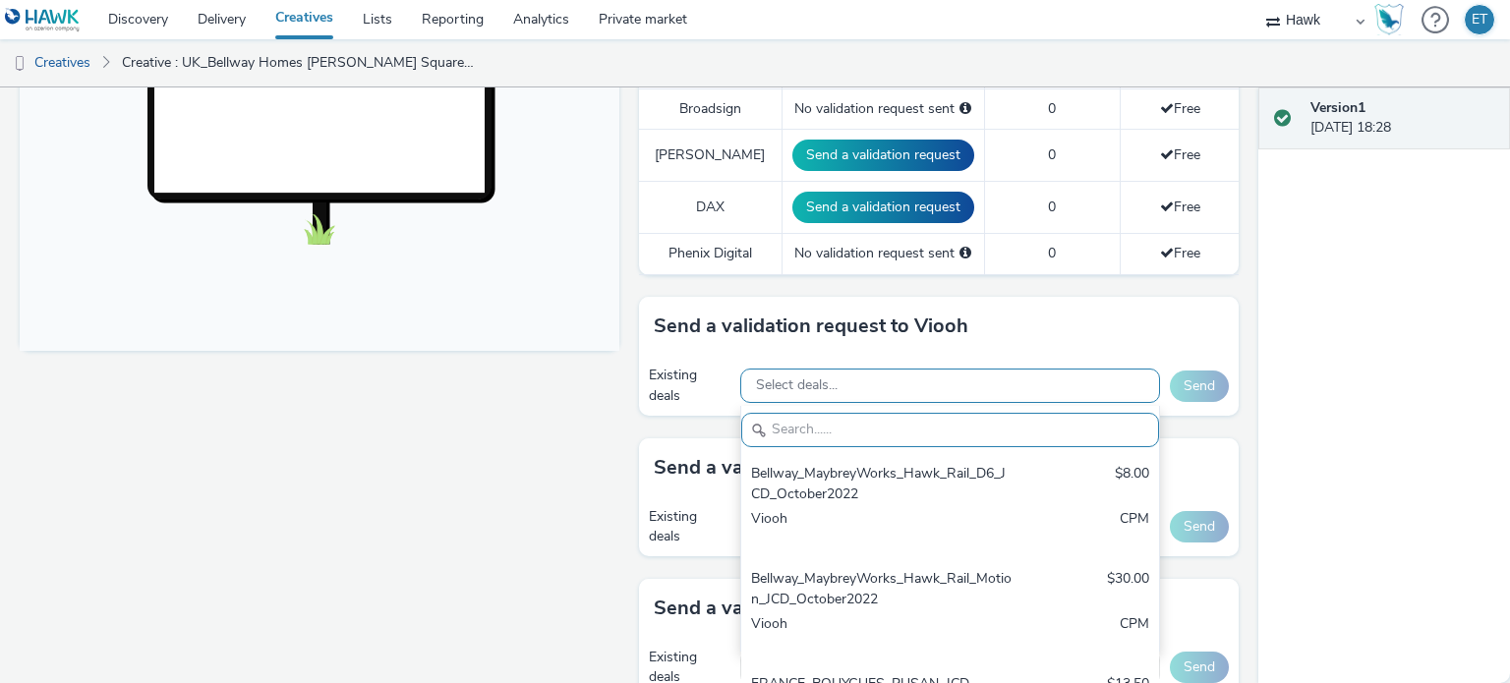
paste input "AO_JCDecaux_RailTVZ_Specials_2025"
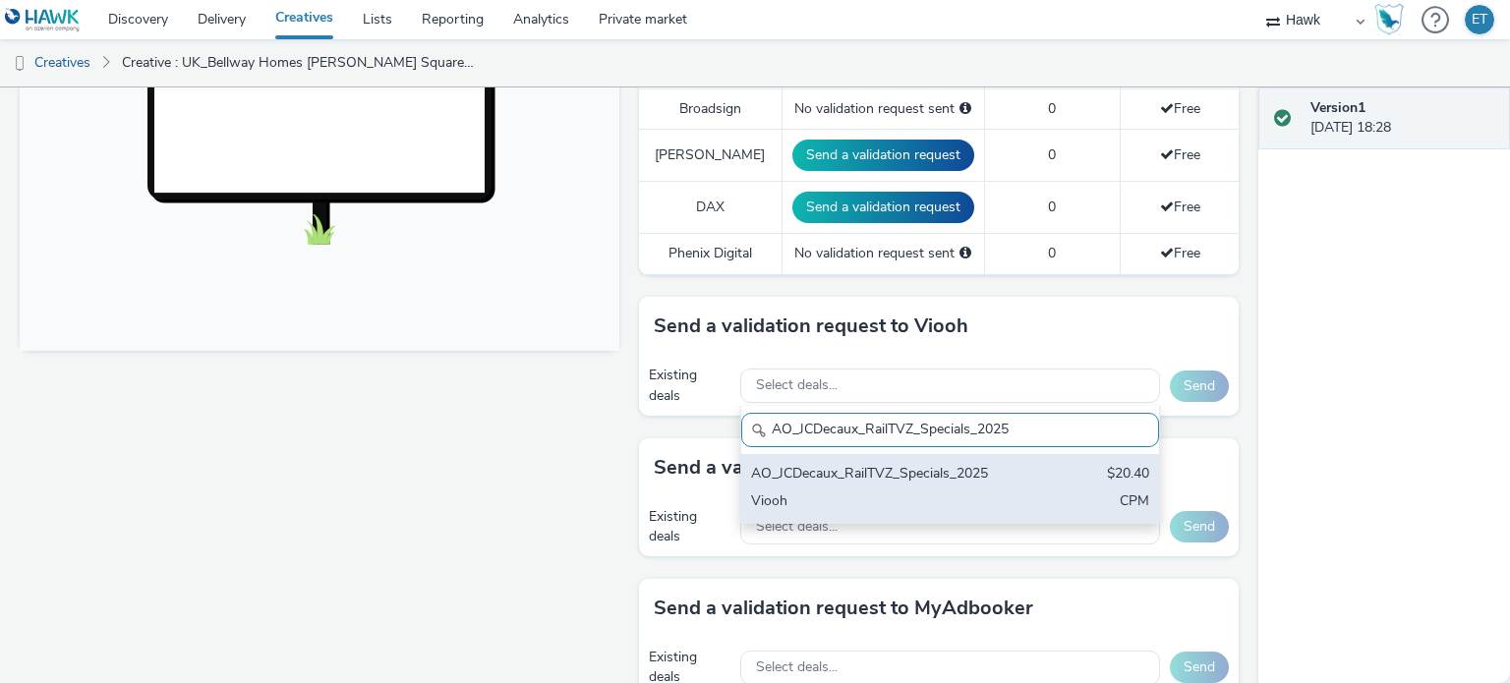
type input "AO_JCDecaux_RailTVZ_Specials_2025"
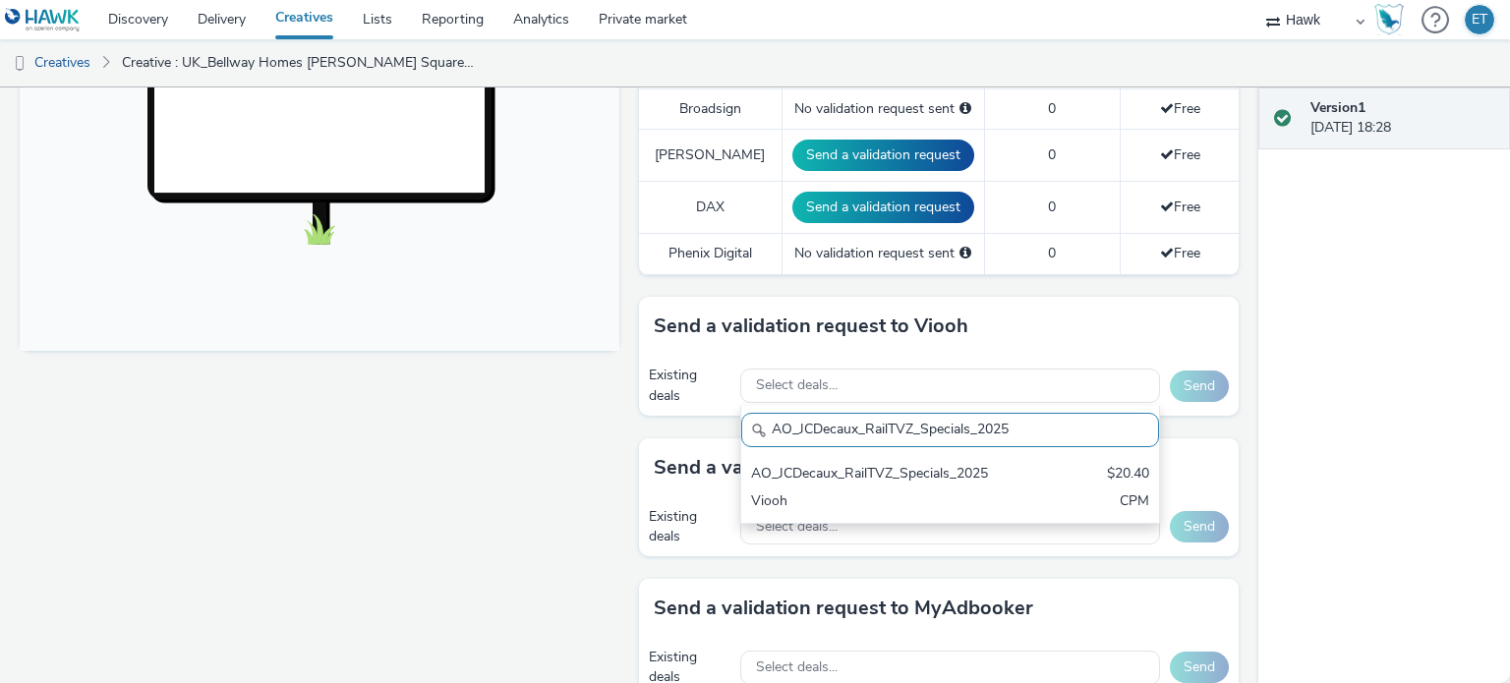
drag, startPoint x: 848, startPoint y: 486, endPoint x: 880, endPoint y: 325, distance: 163.3
click at [848, 469] on div "AO_JCDecaux_RailTVZ_Specials_2025 $20.40 Viooh CPM" at bounding box center [950, 488] width 418 height 69
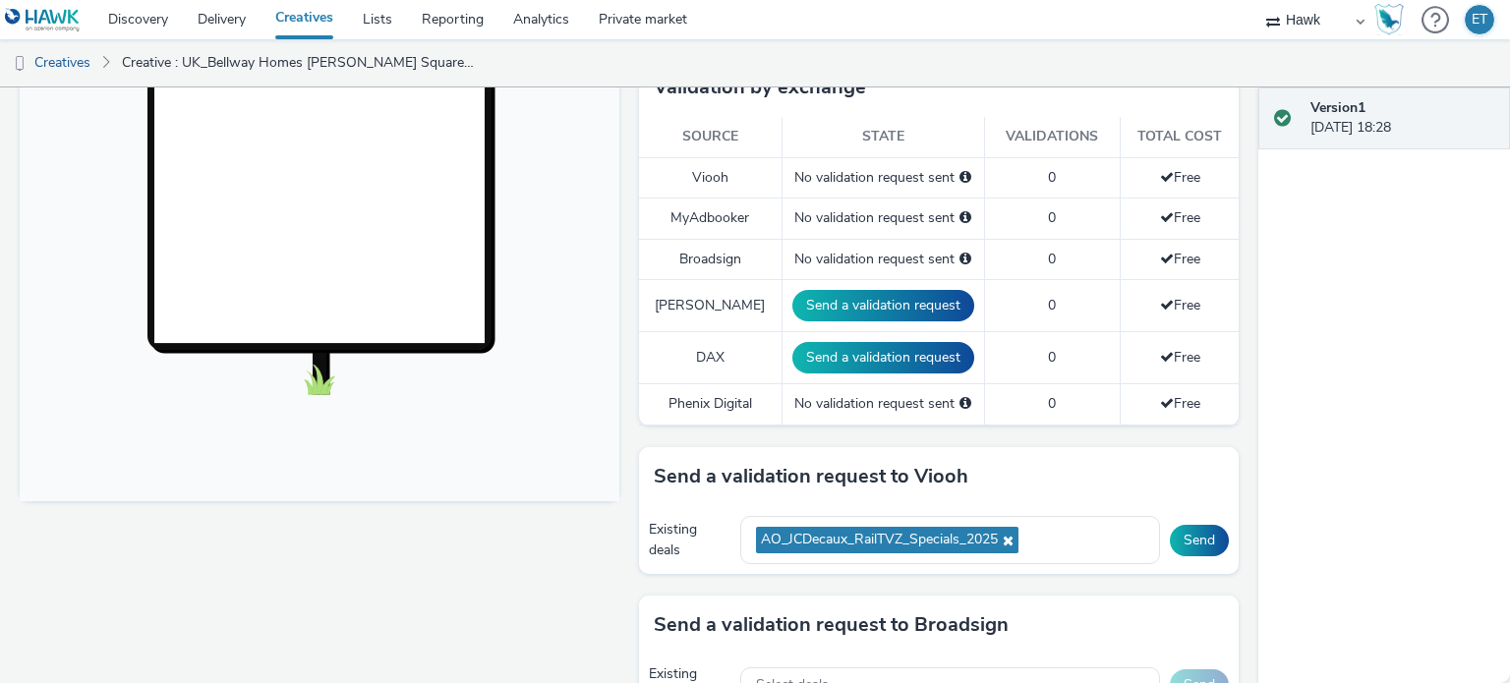
scroll to position [539, 0]
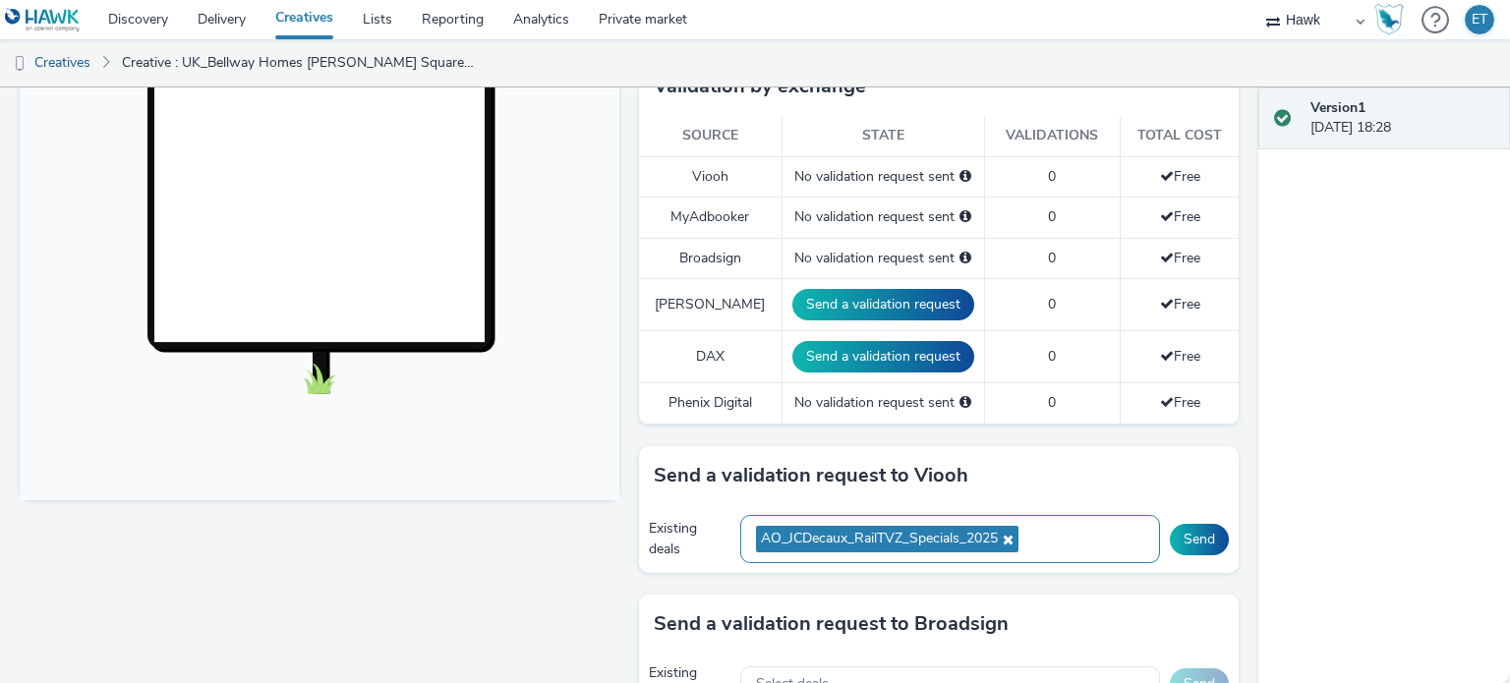
click at [1065, 533] on div "AO_JCDecaux_RailTVZ_Specials_2025" at bounding box center [950, 539] width 420 height 48
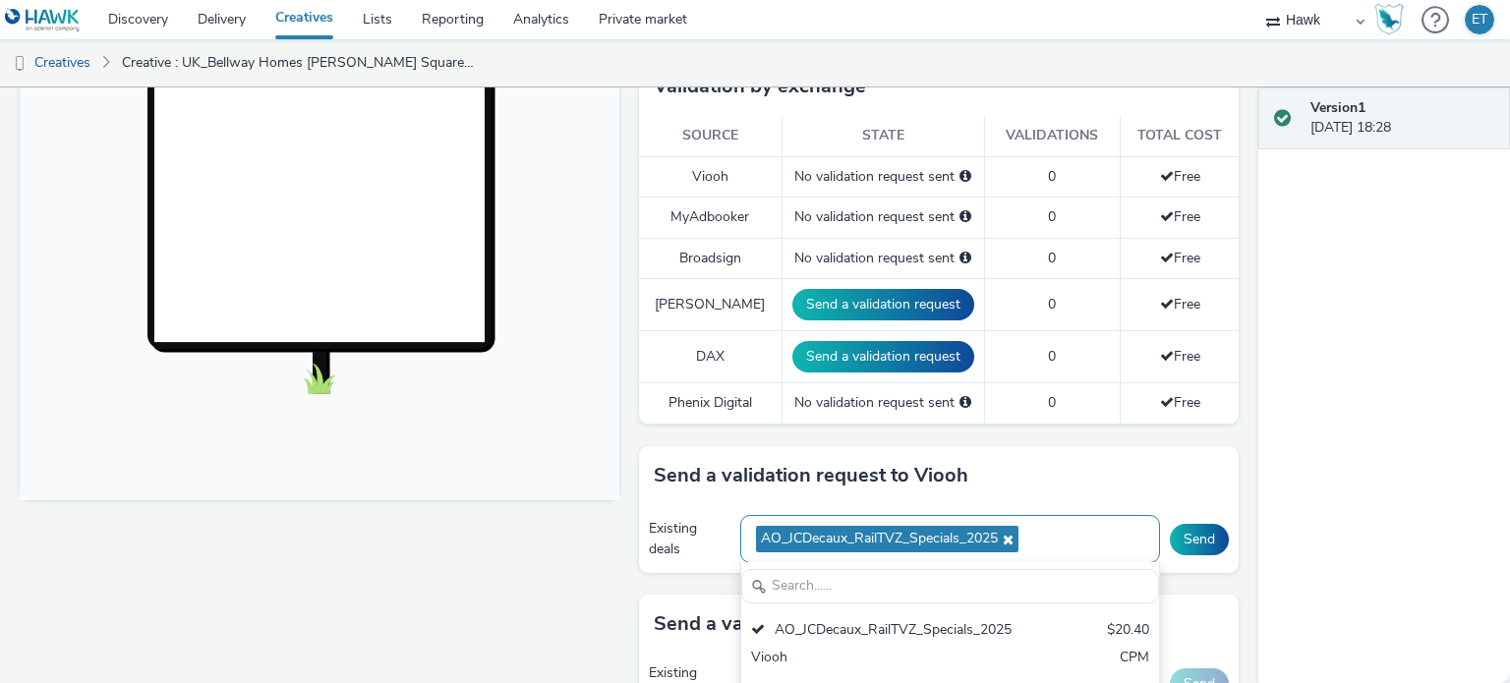
scroll to position [0, 0]
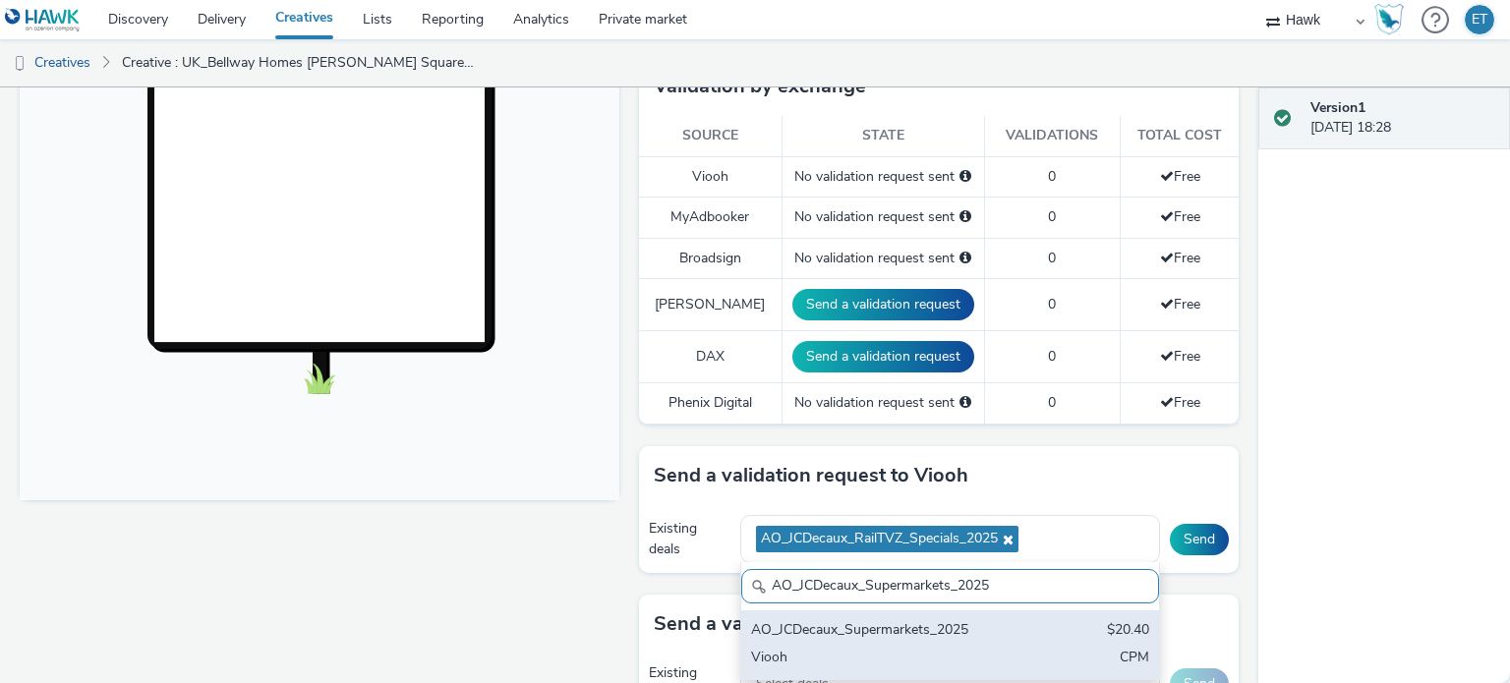
click at [967, 620] on div "AO_JCDecaux_Supermarkets_2025" at bounding box center [881, 631] width 261 height 23
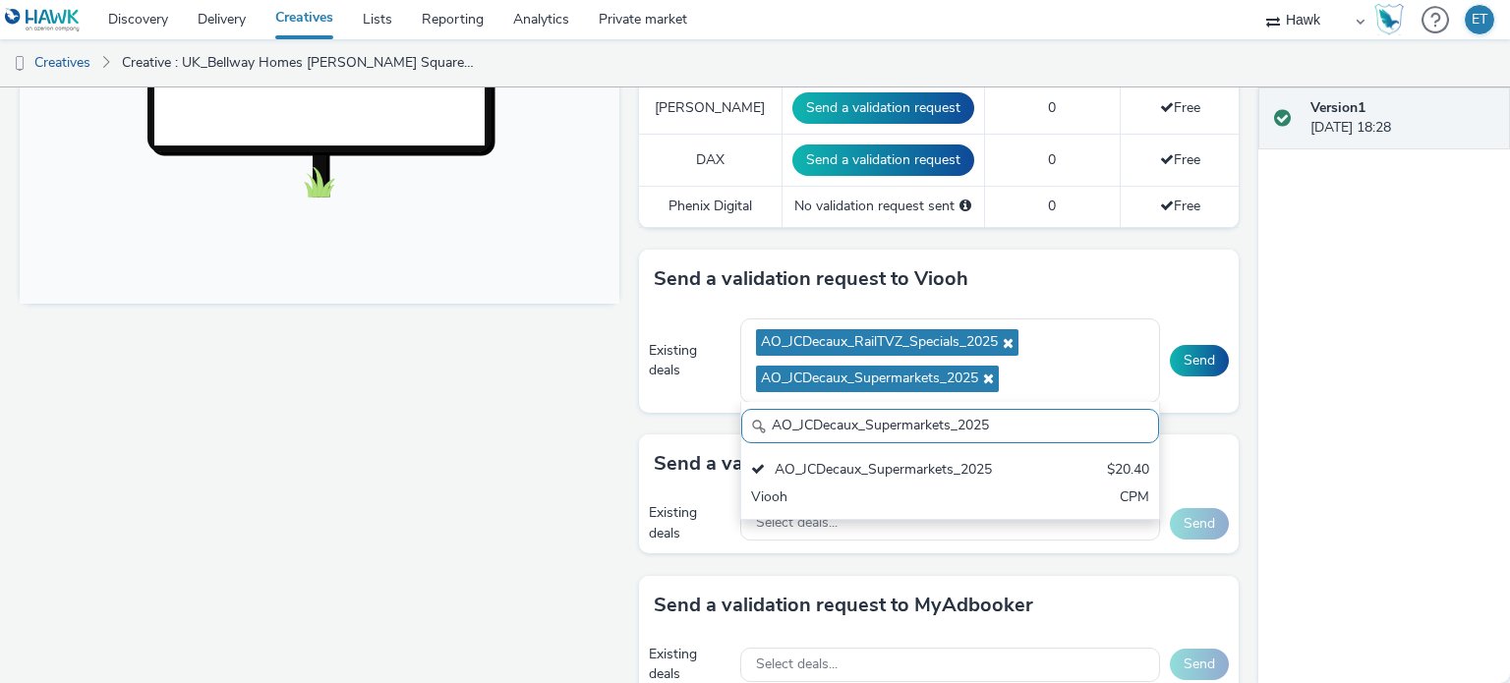
drag, startPoint x: 998, startPoint y: 424, endPoint x: 712, endPoint y: 431, distance: 286.1
click at [712, 431] on div "To deliver using: Broadsign, VIOOH, Stroer, MyAdbooker, Dax or Phenix Digital: …" at bounding box center [933, 234] width 609 height 1473
paste input "MVZ"
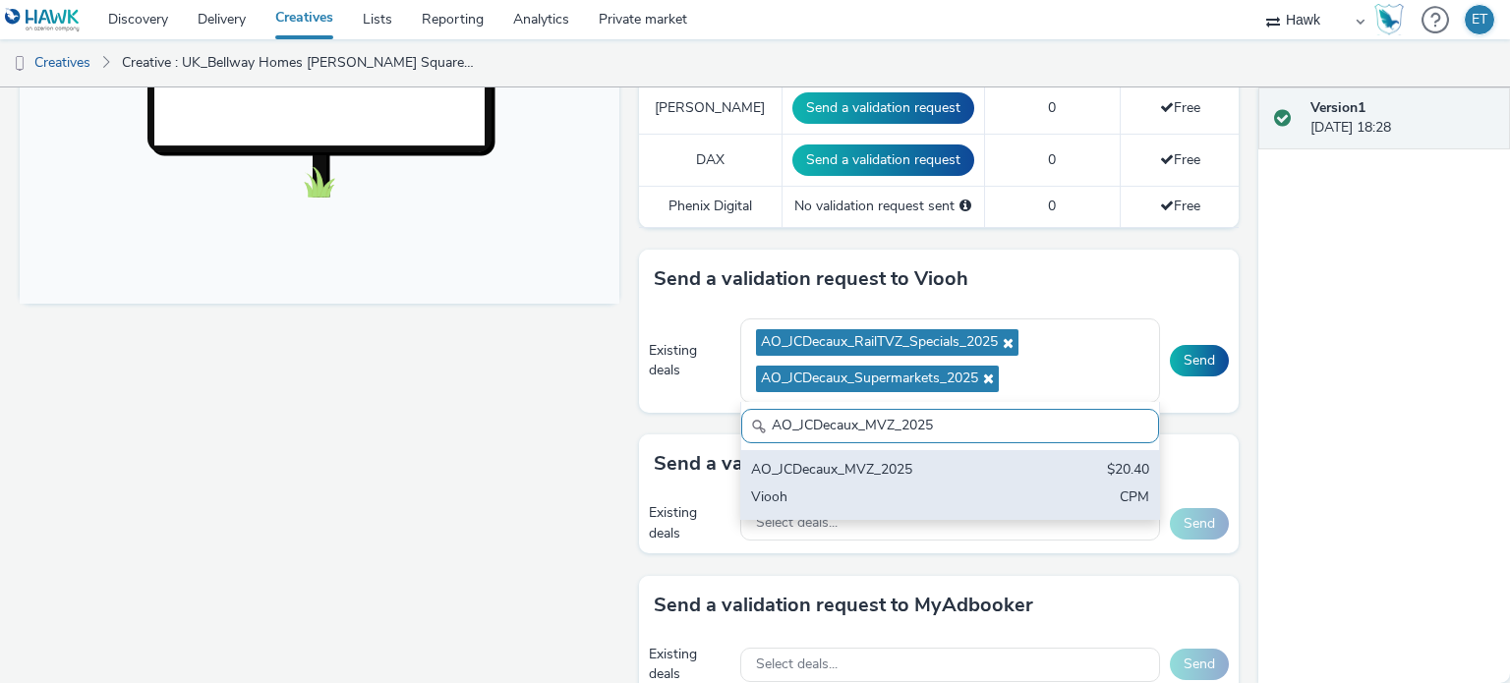
click at [808, 460] on div "AO_JCDecaux_MVZ_2025" at bounding box center [881, 471] width 261 height 23
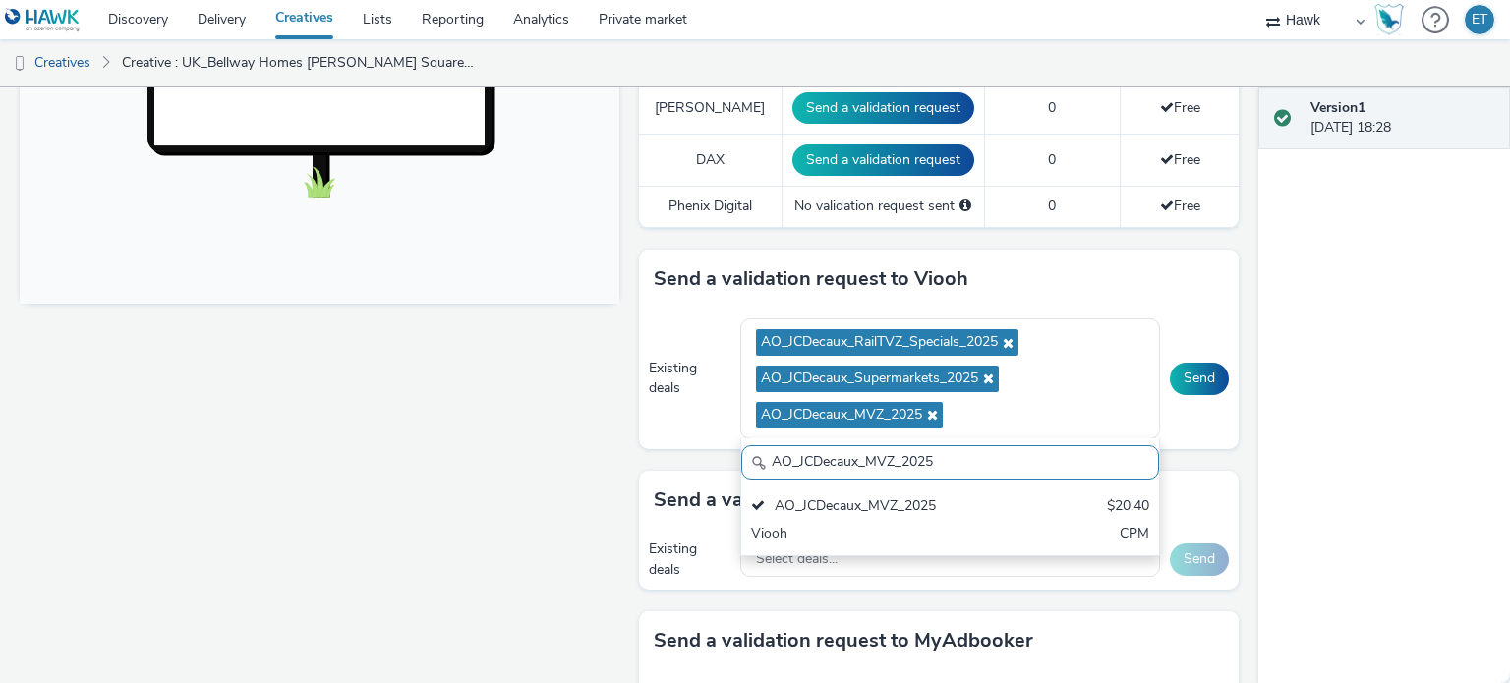
drag, startPoint x: 955, startPoint y: 469, endPoint x: 716, endPoint y: 442, distance: 241.3
click at [716, 442] on div "Existing deals AO_JCDecaux_RailTVZ_Specials_2025 AO_JCDecaux_Supermarkets_2025 …" at bounding box center [939, 379] width 600 height 140
paste input "RailMallD6s"
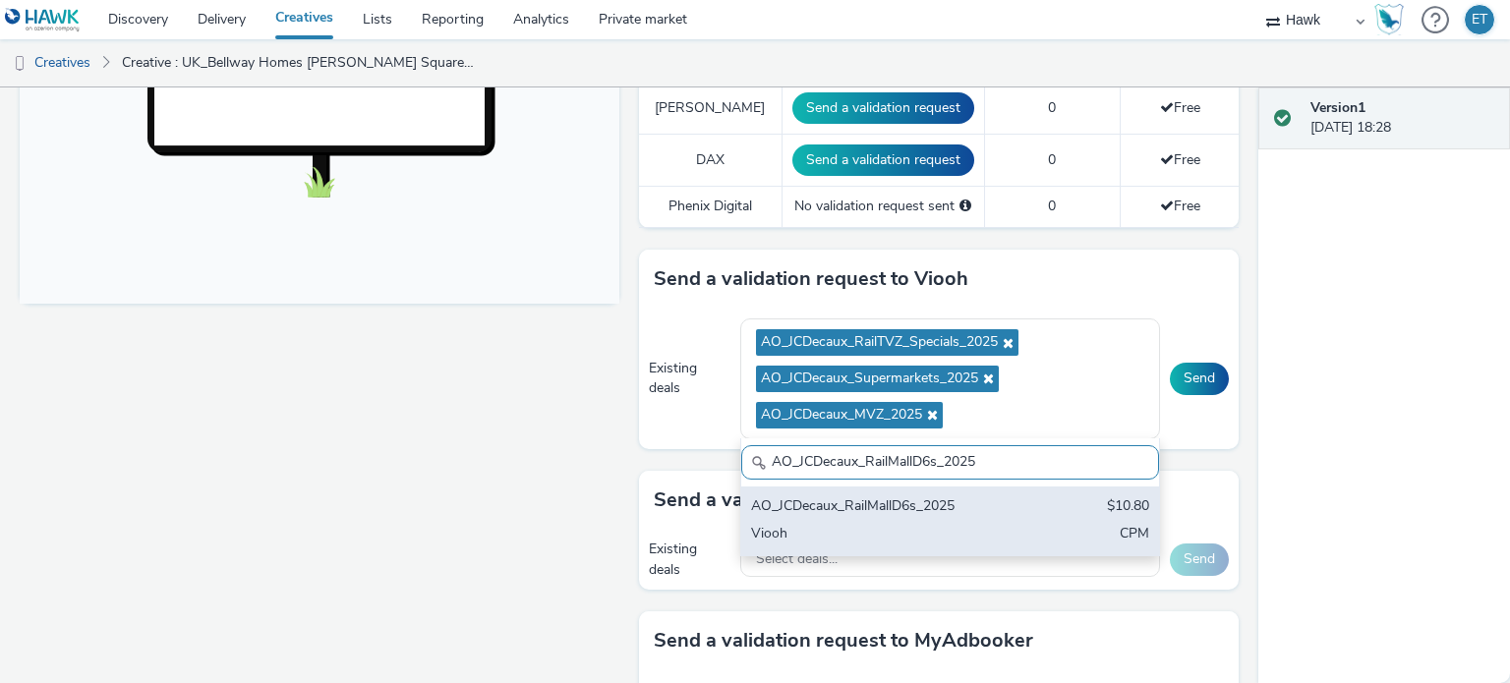
type input "AO_JCDecaux_RailMallD6s_2025"
click at [831, 510] on div "AO_JCDecaux_RailMallD6s_2025" at bounding box center [881, 507] width 261 height 23
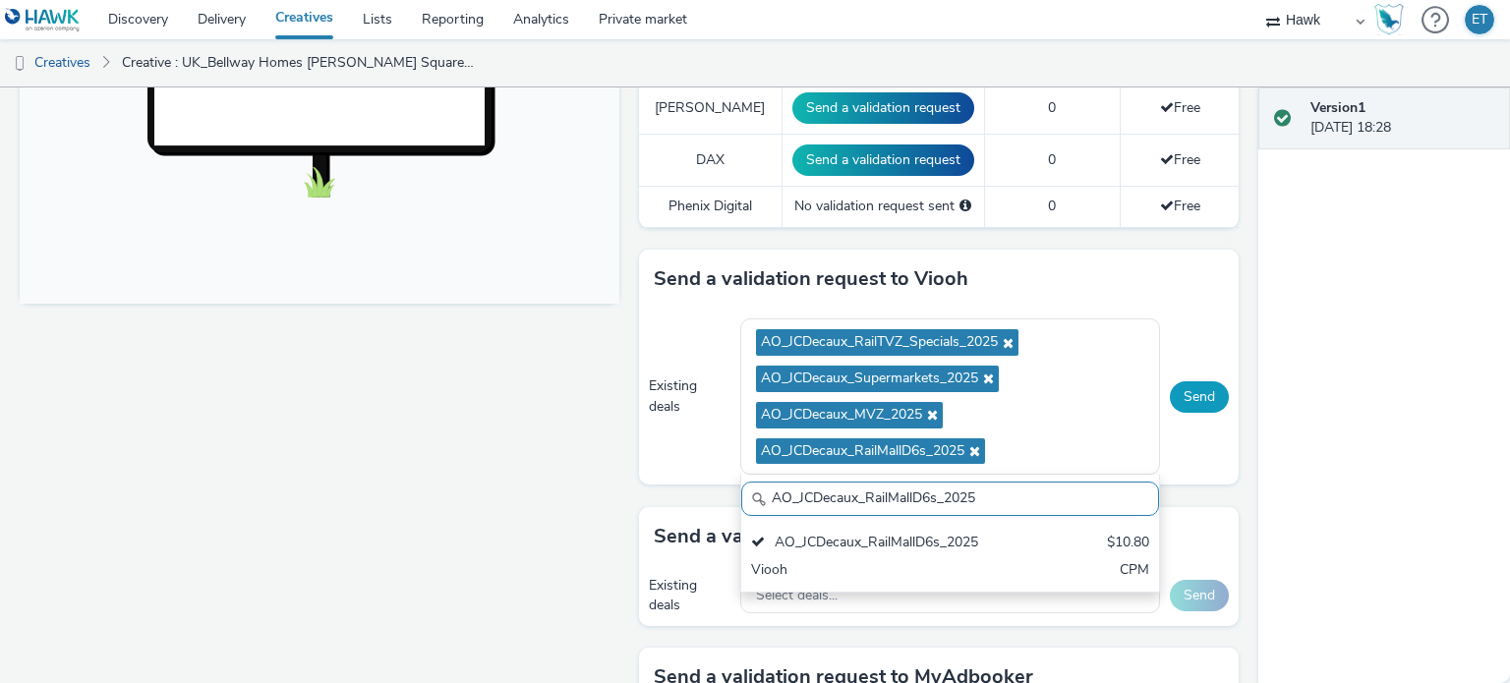
click at [1170, 388] on button "Send" at bounding box center [1199, 396] width 59 height 31
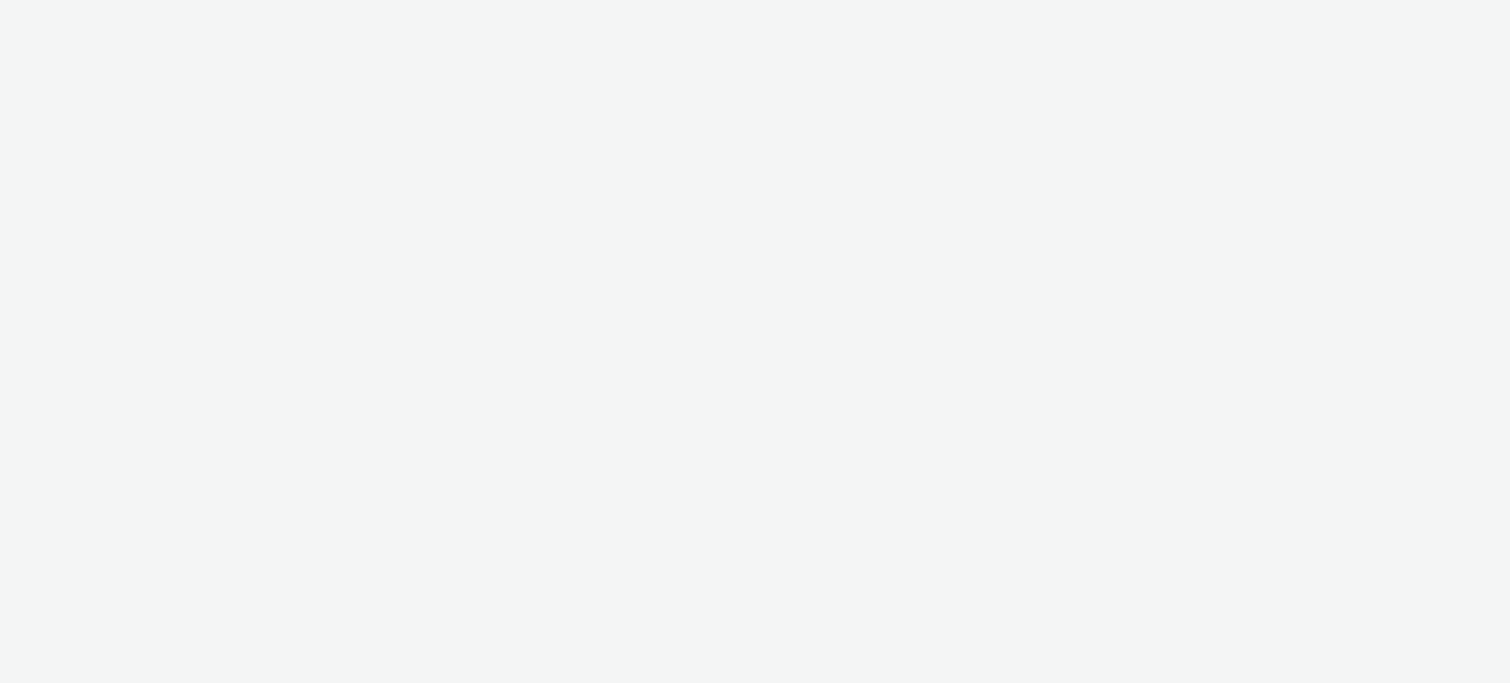
select select "11a7df10-284f-415c-b52a-427acf4c31ae"
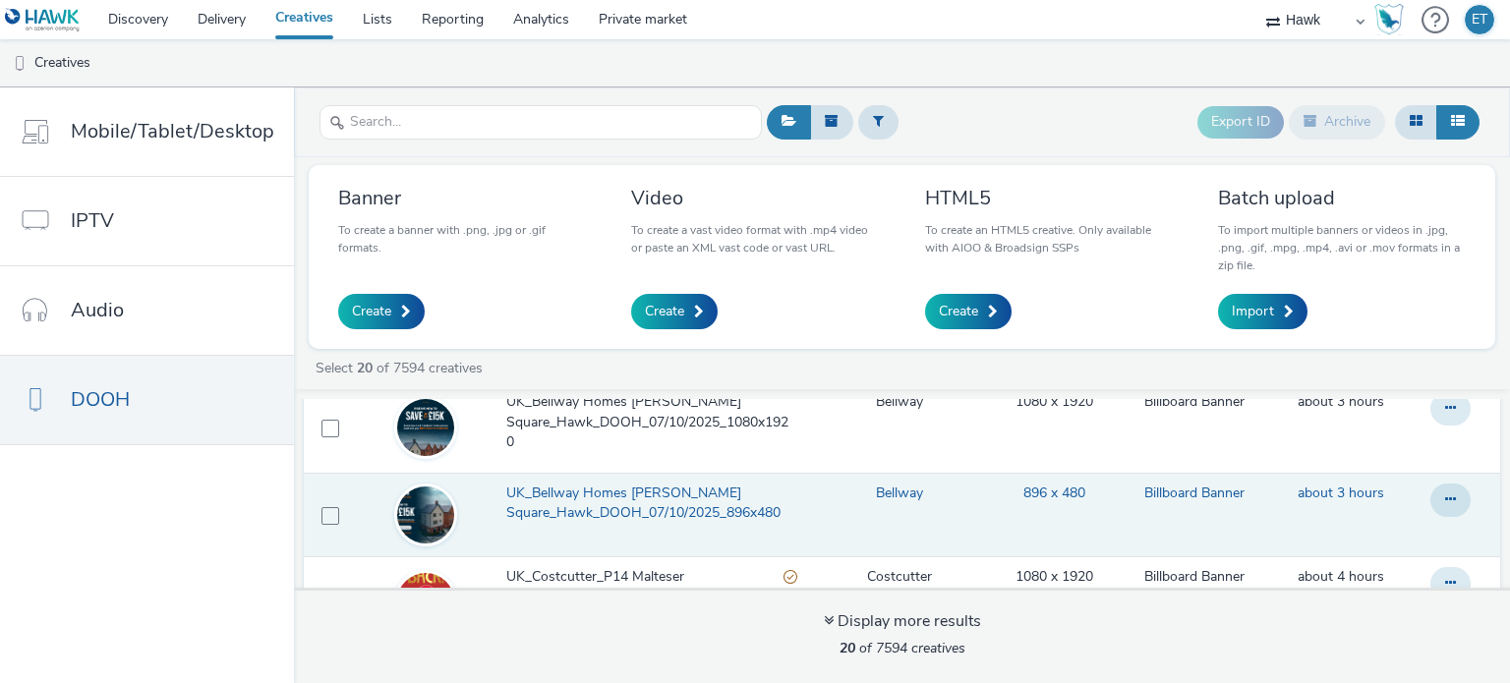
scroll to position [98, 0]
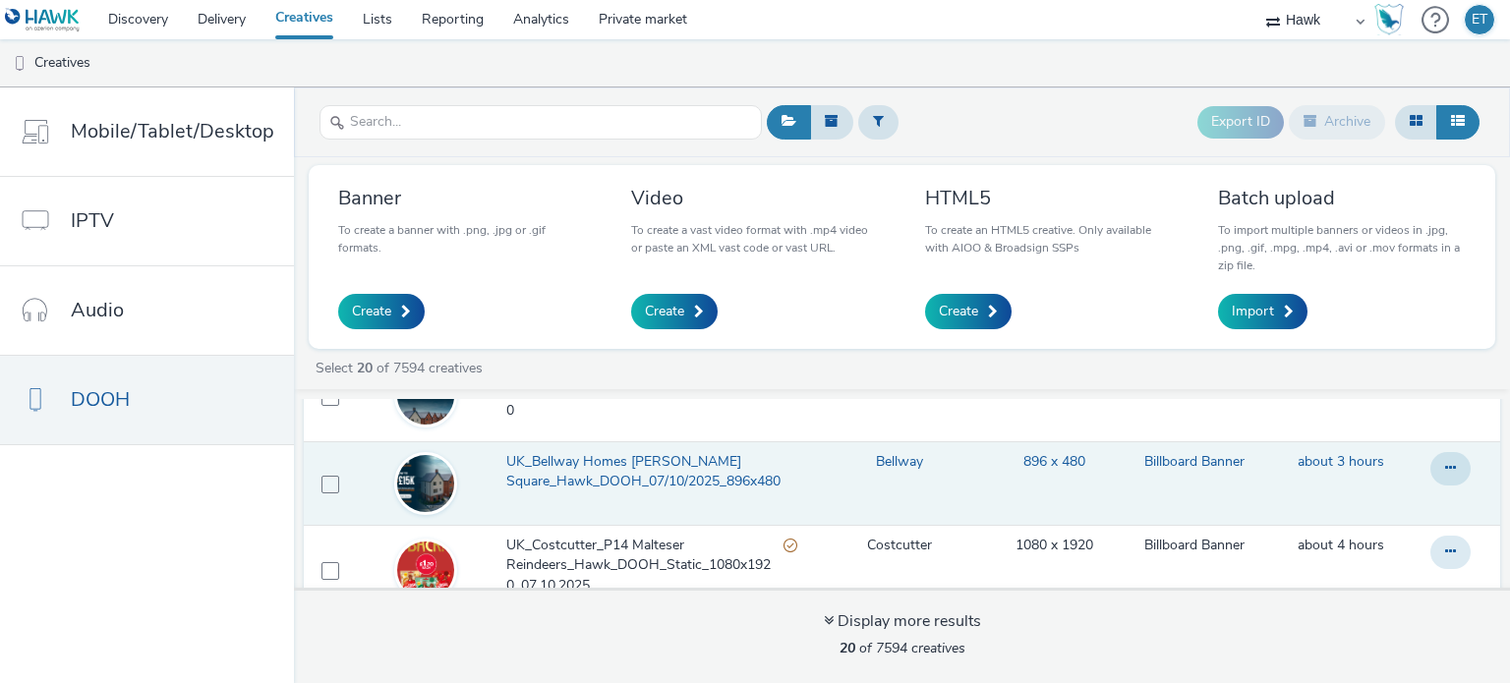
click at [587, 474] on span "UK_Bellway Homes [PERSON_NAME] Square_Hawk_DOOH_07/10/2025_896x480" at bounding box center [651, 472] width 291 height 40
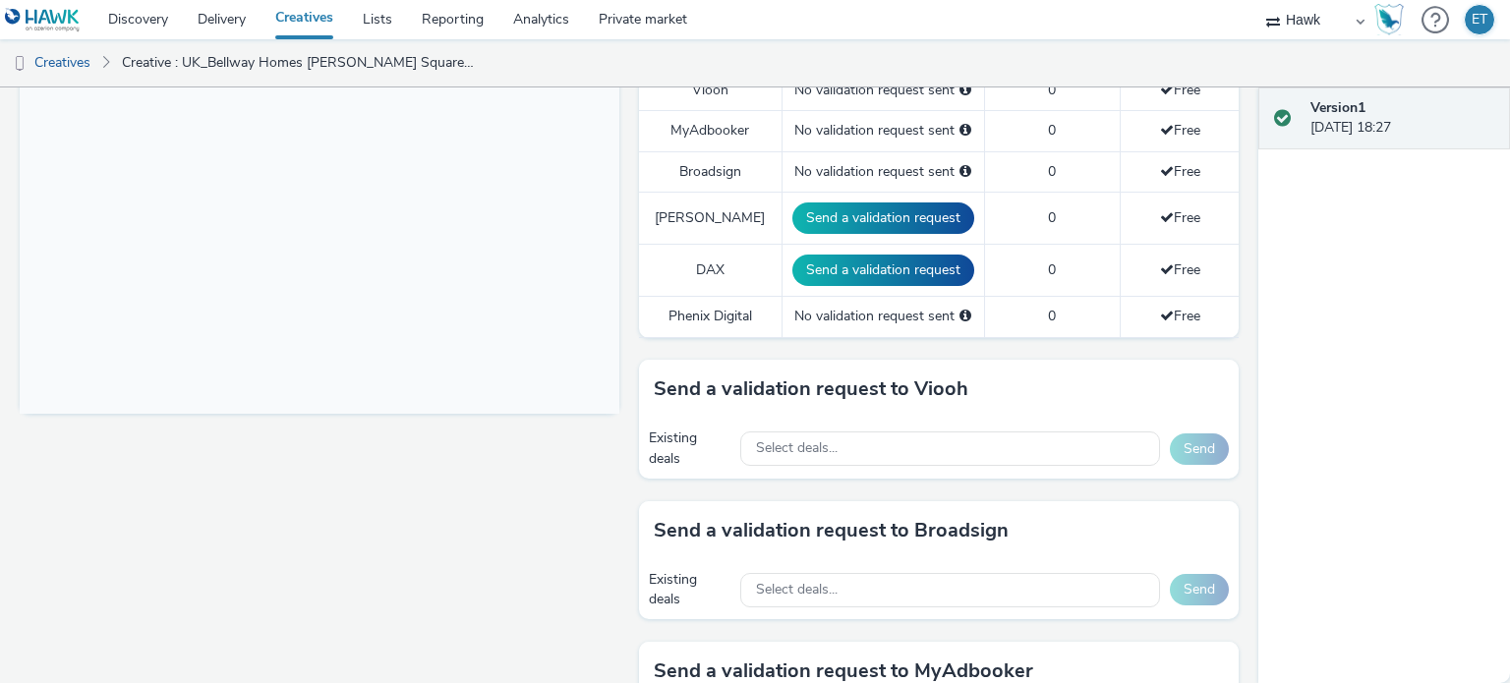
scroll to position [786, 0]
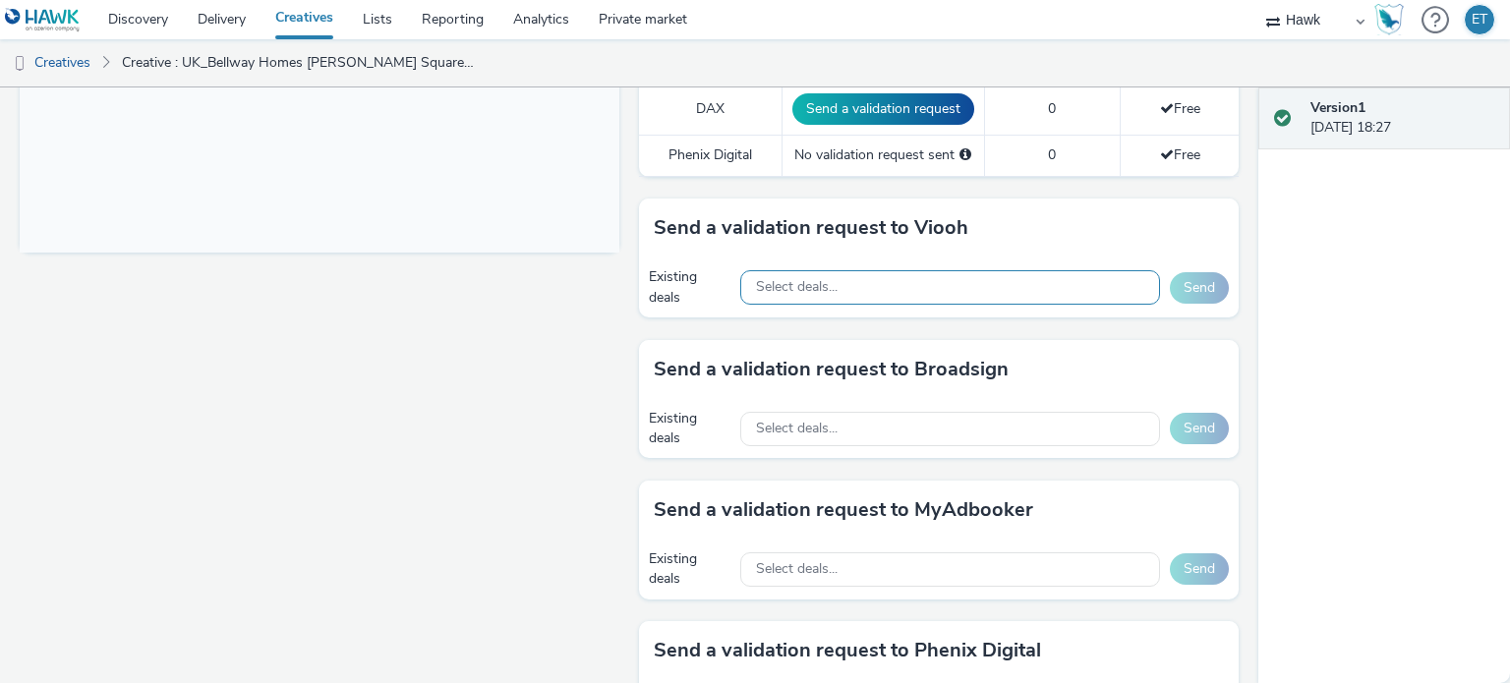
click at [803, 287] on span "Select deals..." at bounding box center [797, 287] width 82 height 17
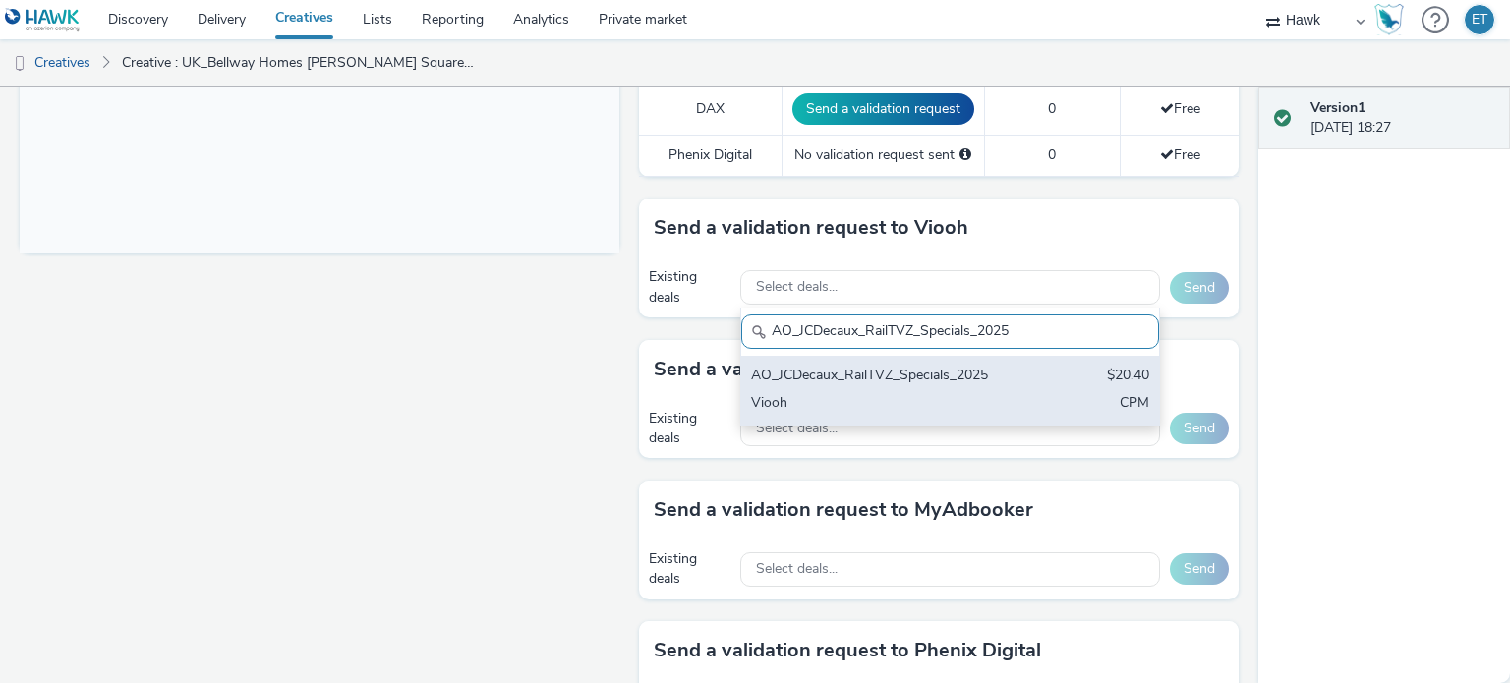
click at [862, 373] on div "AO_JCDecaux_RailTVZ_Specials_2025" at bounding box center [881, 377] width 261 height 23
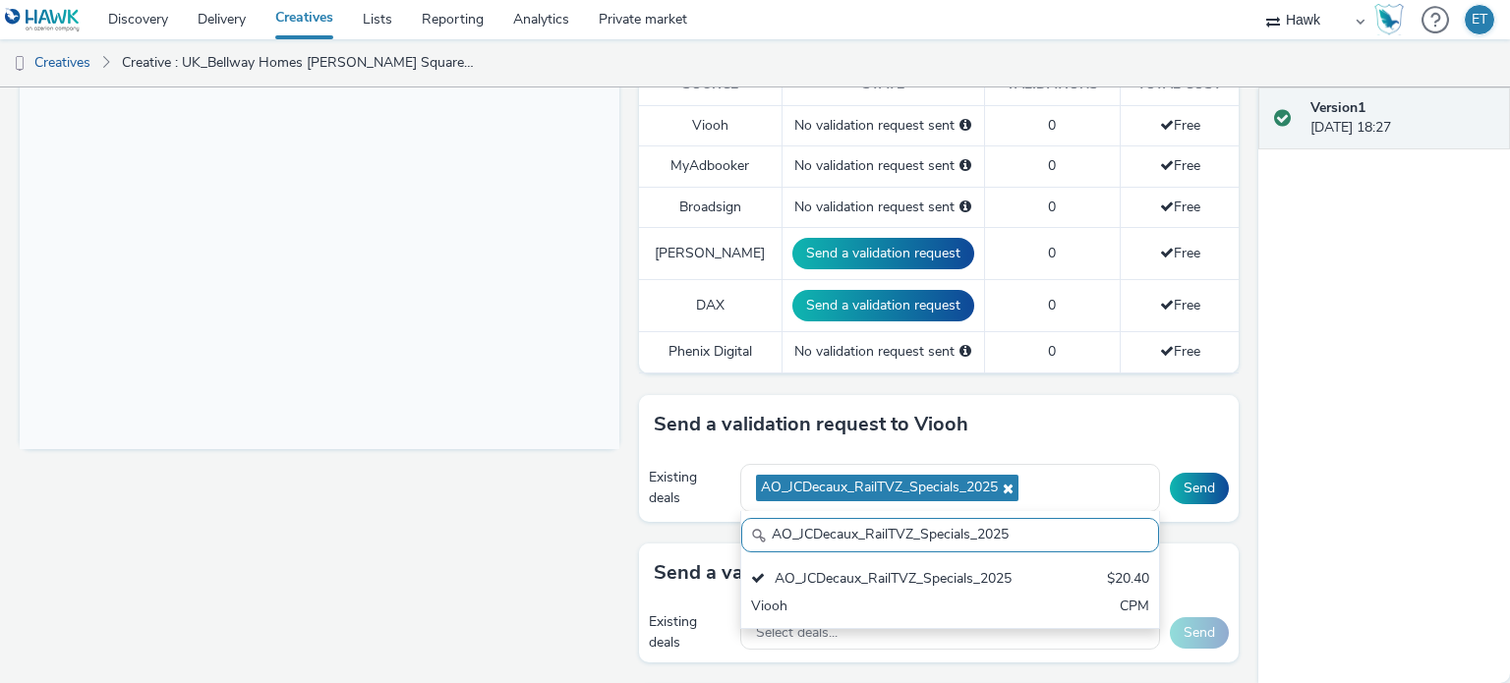
drag, startPoint x: 1012, startPoint y: 529, endPoint x: 655, endPoint y: 549, distance: 358.4
click at [655, 549] on div "To deliver using: Broadsign, VIOOH, [PERSON_NAME], MyAdbooker, Dax or Phenix Di…" at bounding box center [933, 361] width 609 height 1437
paste input "Supermarket"
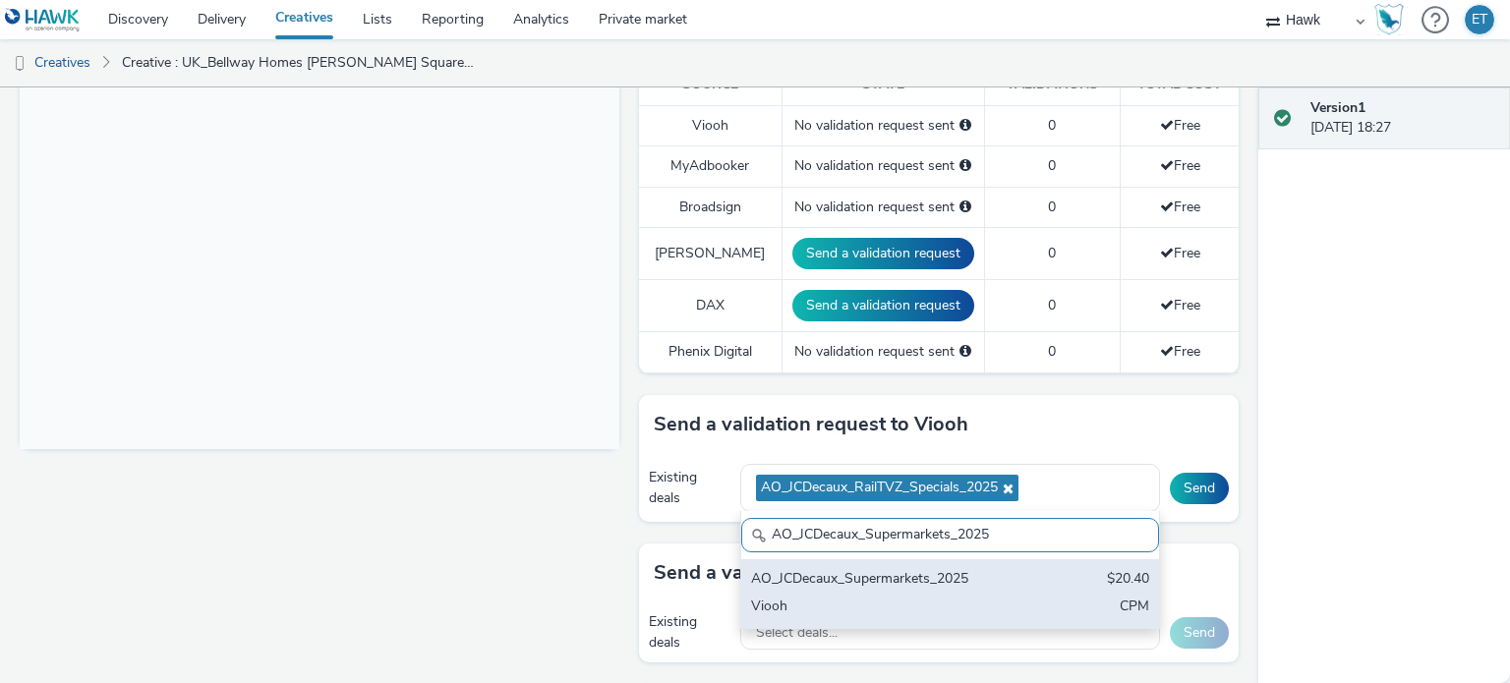
drag, startPoint x: 826, startPoint y: 589, endPoint x: 738, endPoint y: 475, distance: 143.7
click at [826, 588] on div "AO_JCDecaux_Supermarkets_2025 $20.40 Viooh CPM" at bounding box center [950, 593] width 418 height 69
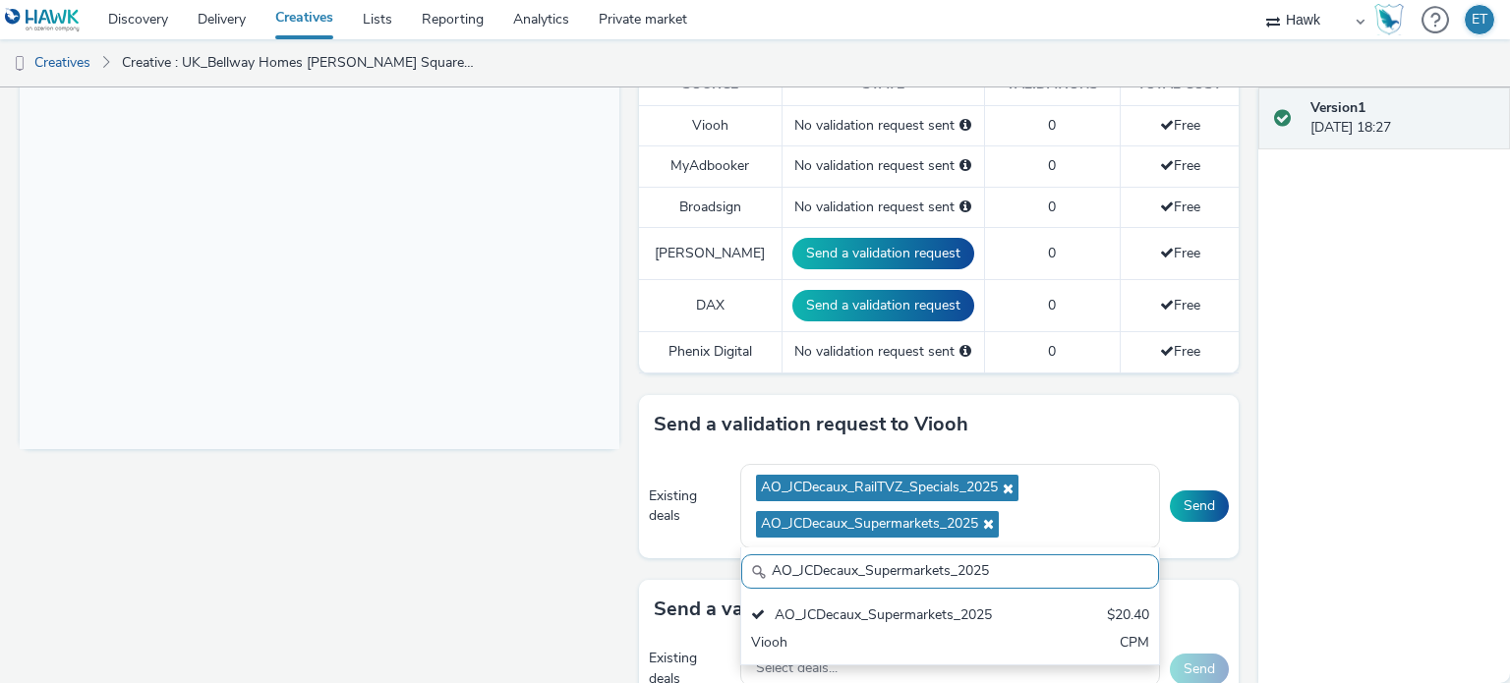
drag, startPoint x: 1003, startPoint y: 577, endPoint x: 706, endPoint y: 607, distance: 299.4
click at [706, 607] on div "To deliver using: Broadsign, VIOOH, [PERSON_NAME], MyAdbooker, Dax or Phenix Di…" at bounding box center [933, 379] width 609 height 1473
paste input "MVZ"
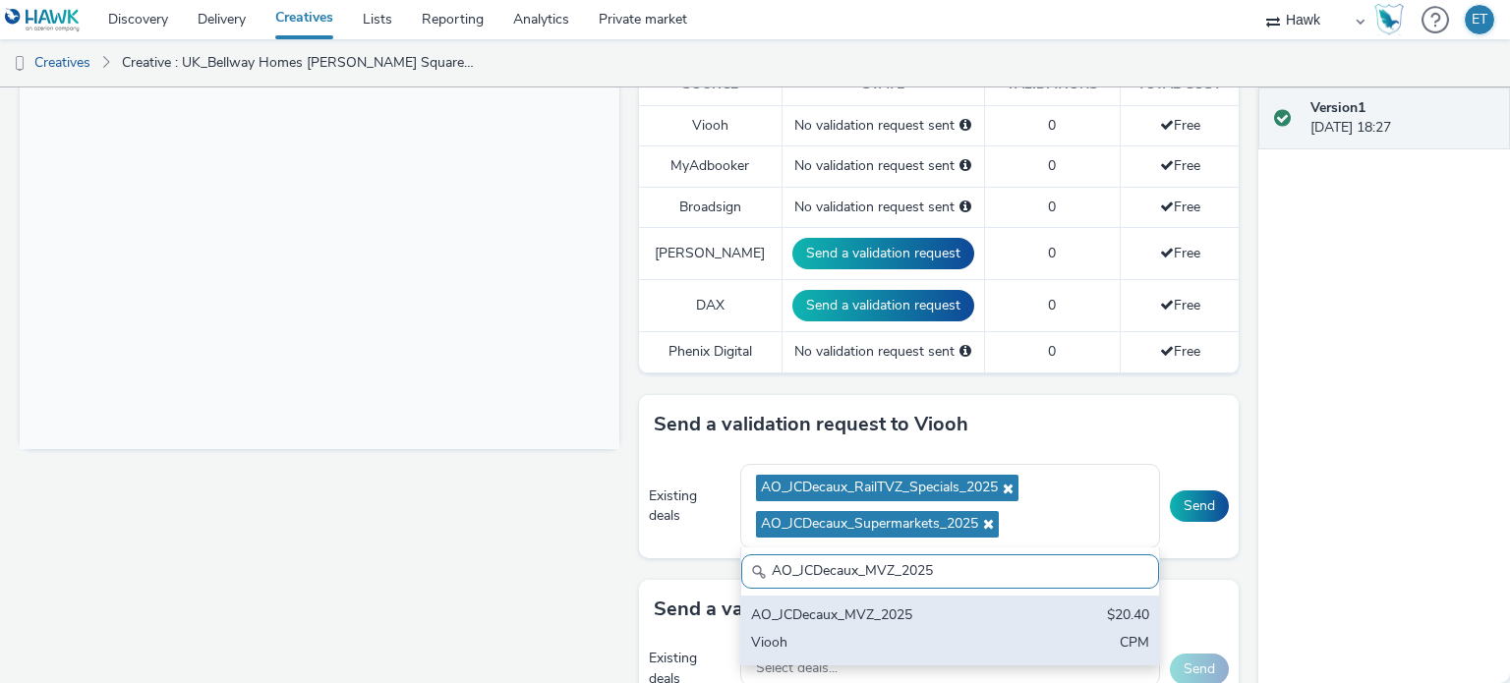
click at [849, 610] on div "AO_JCDecaux_MVZ_2025" at bounding box center [881, 616] width 261 height 23
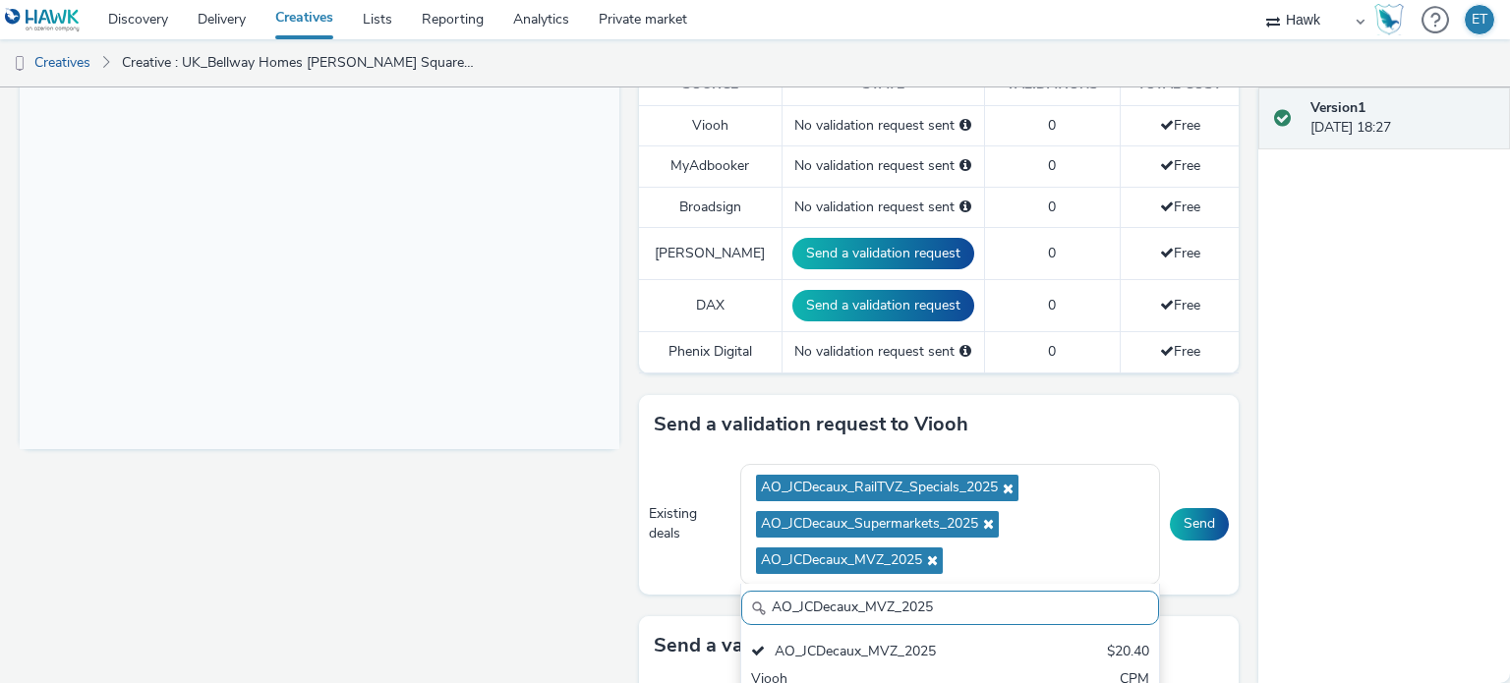
drag, startPoint x: 946, startPoint y: 606, endPoint x: 677, endPoint y: 609, distance: 268.3
click at [677, 609] on div "Send a validation request to Viooh Existing deals AO_JCDecaux_RailTVZ_Specials_…" at bounding box center [939, 505] width 600 height 221
paste input "RailMallD6s"
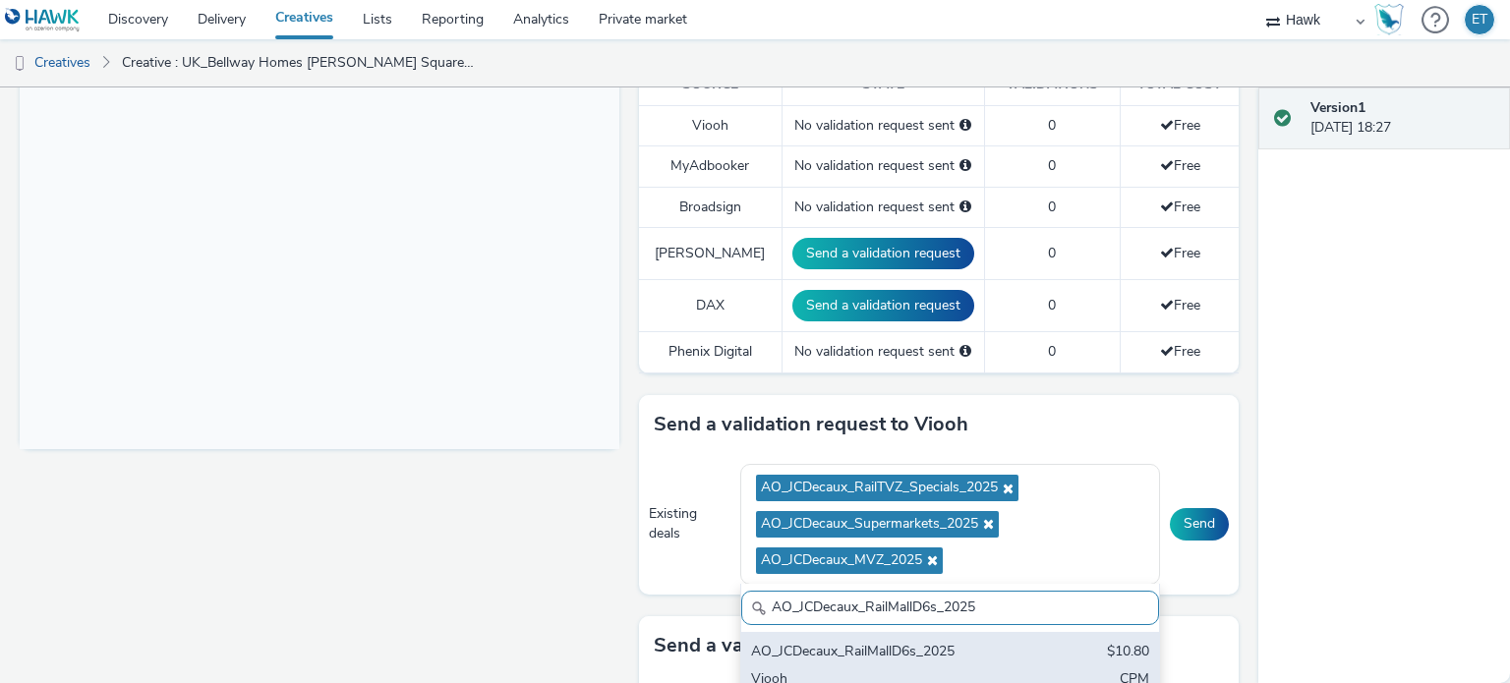
type input "AO_JCDecaux_RailMallD6s_2025"
click at [753, 636] on div "AO_JCDecaux_RailMallD6s_2025 $10.80 Viooh CPM" at bounding box center [950, 666] width 418 height 69
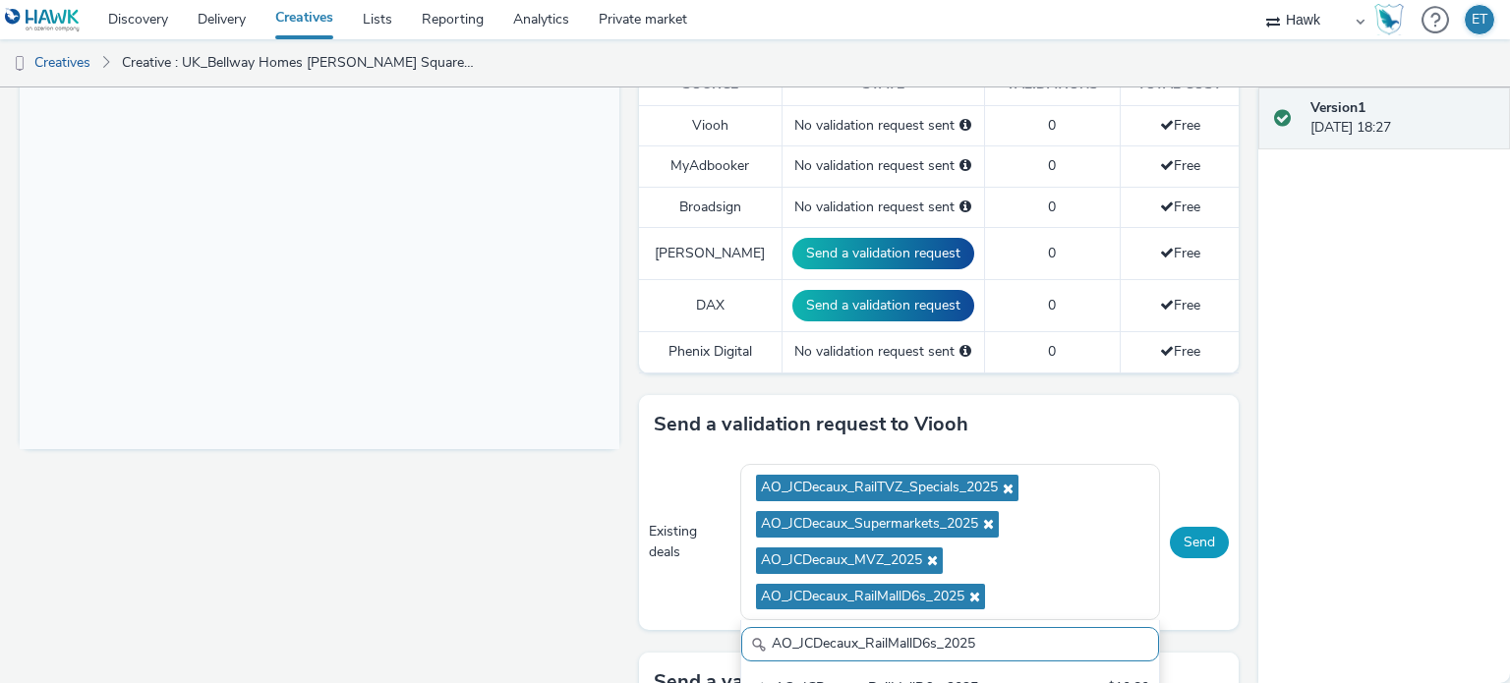
click at [1190, 533] on button "Send" at bounding box center [1199, 542] width 59 height 31
